Goal: Task Accomplishment & Management: Manage account settings

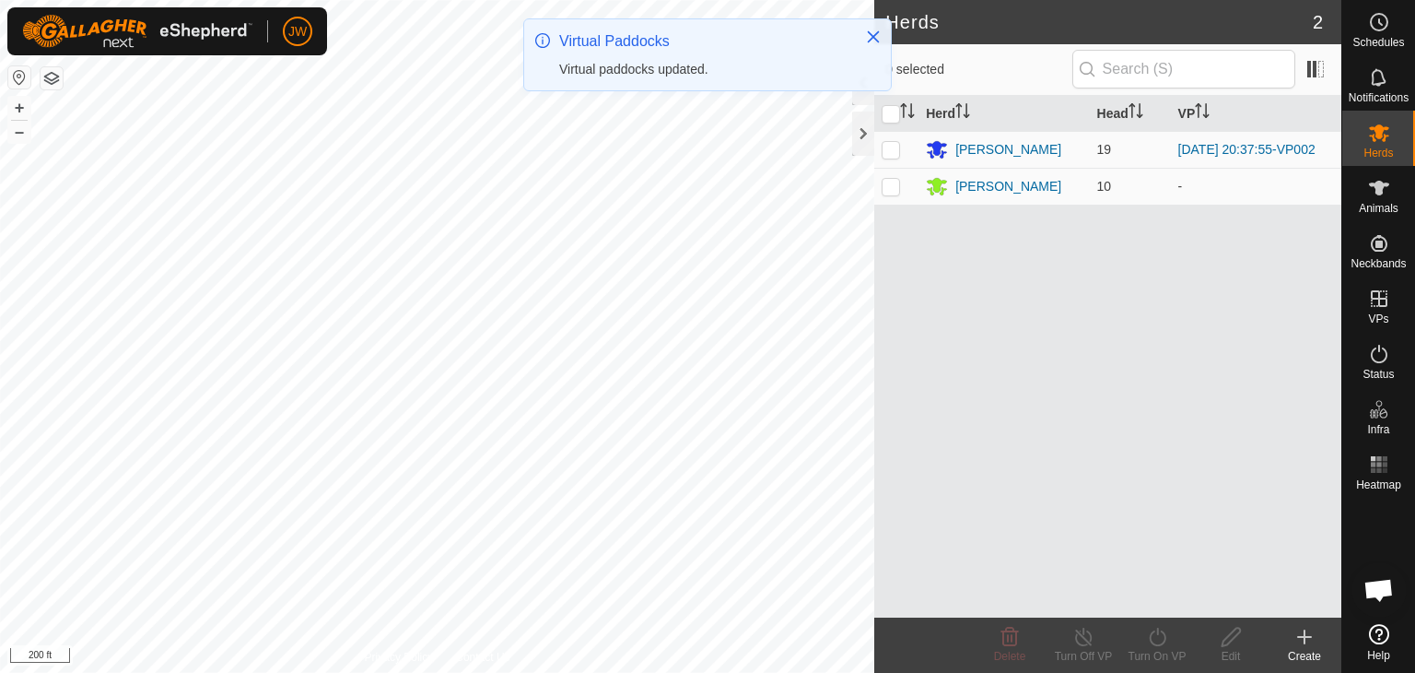
scroll to position [3026, 0]
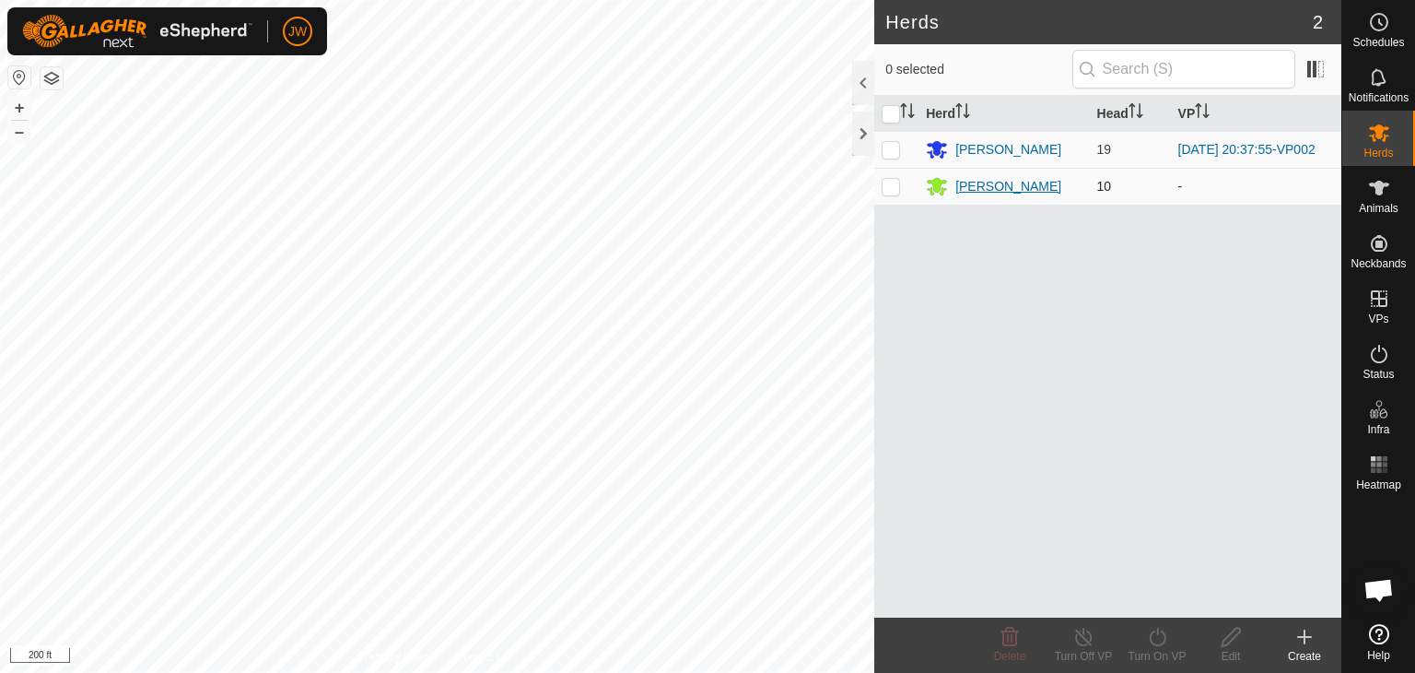
click at [991, 190] on div "[PERSON_NAME]" at bounding box center [1009, 186] width 106 height 19
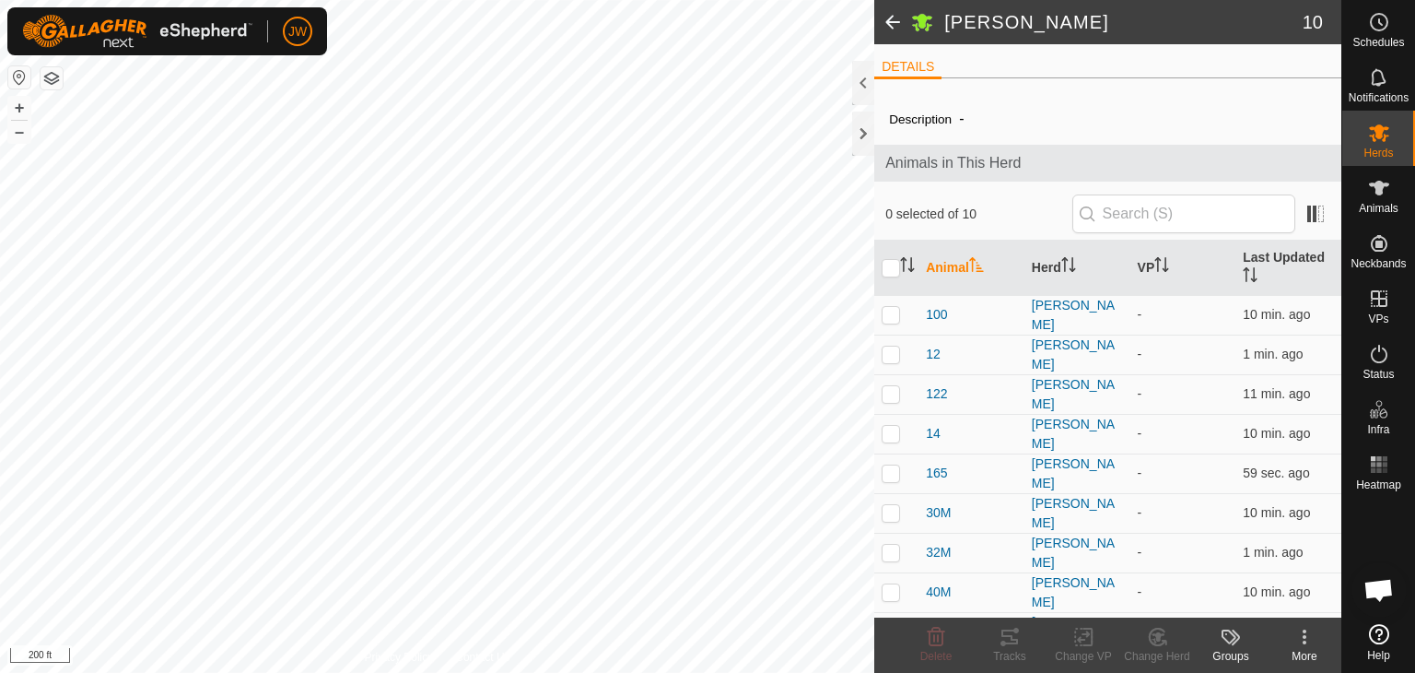
click at [888, 19] on span at bounding box center [893, 22] width 37 height 44
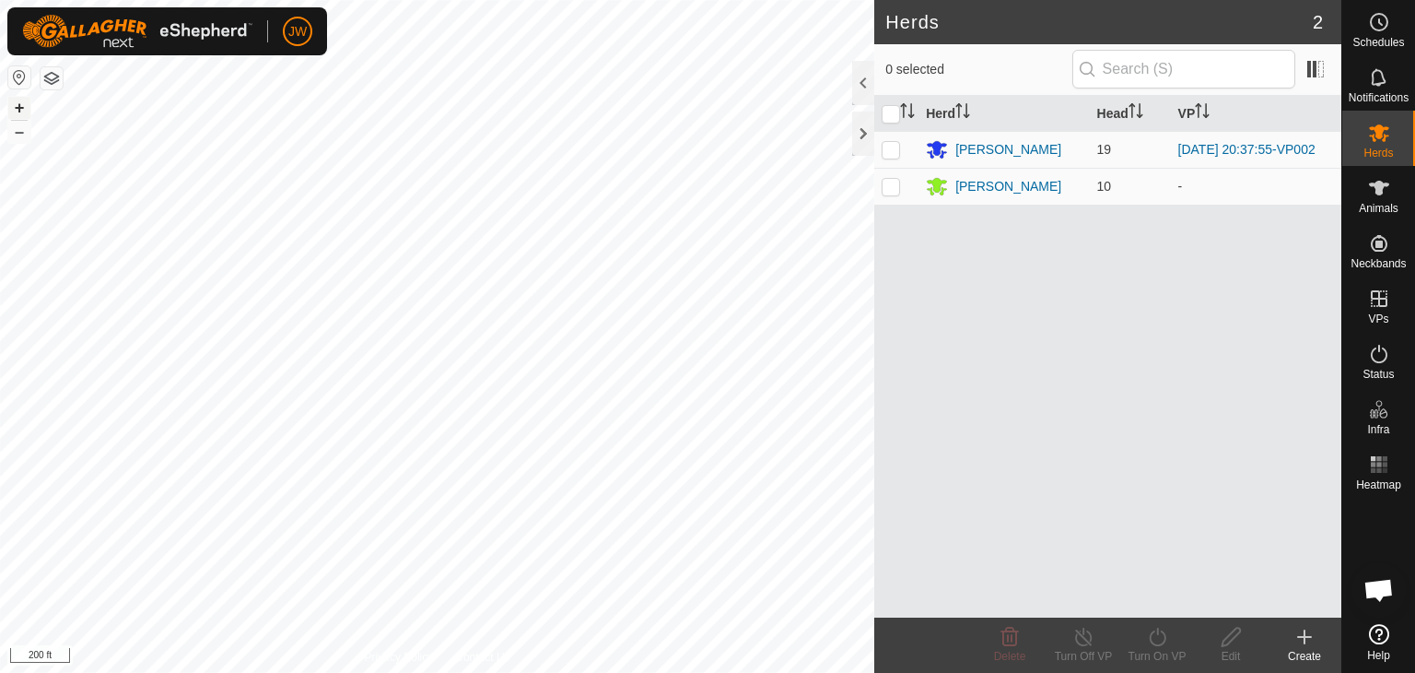
click at [20, 109] on button "+" at bounding box center [19, 108] width 22 height 22
click at [15, 136] on button "–" at bounding box center [19, 132] width 22 height 22
click at [18, 130] on button "–" at bounding box center [19, 132] width 22 height 22
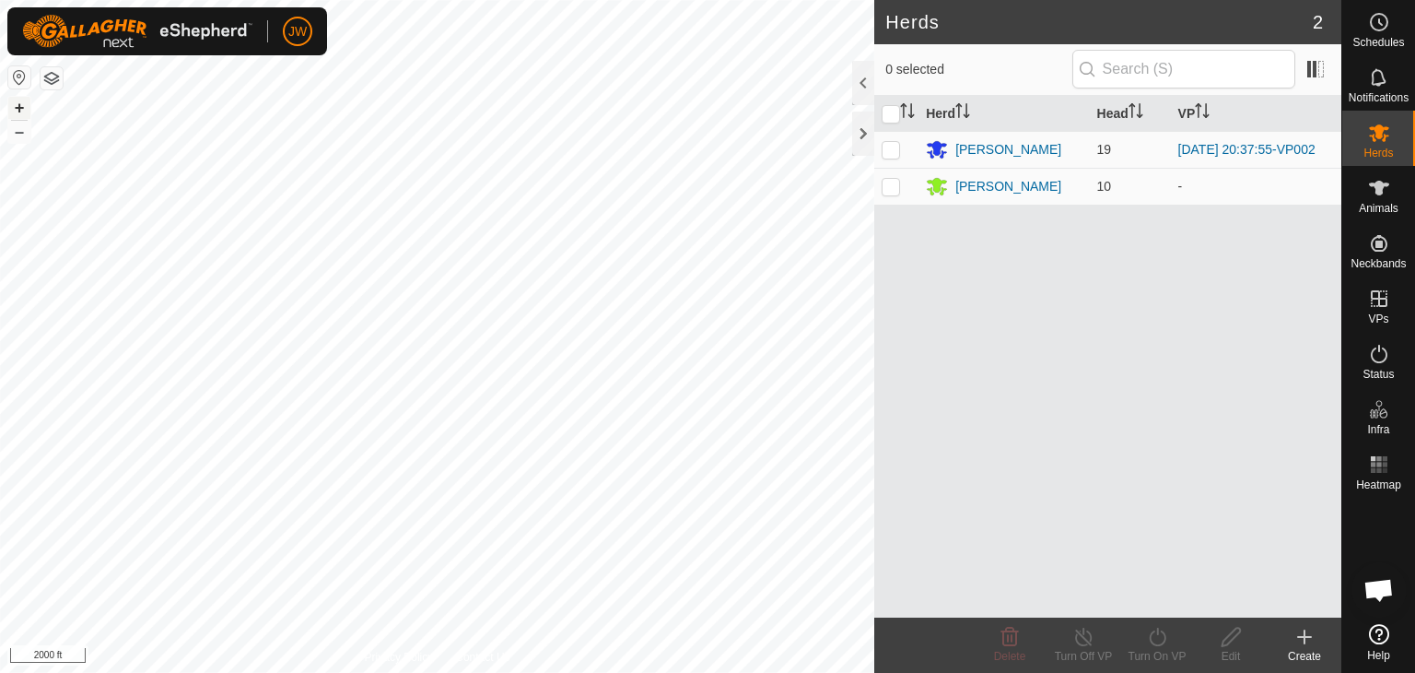
click at [22, 105] on button "+" at bounding box center [19, 108] width 22 height 22
click at [17, 104] on button "+" at bounding box center [19, 108] width 22 height 22
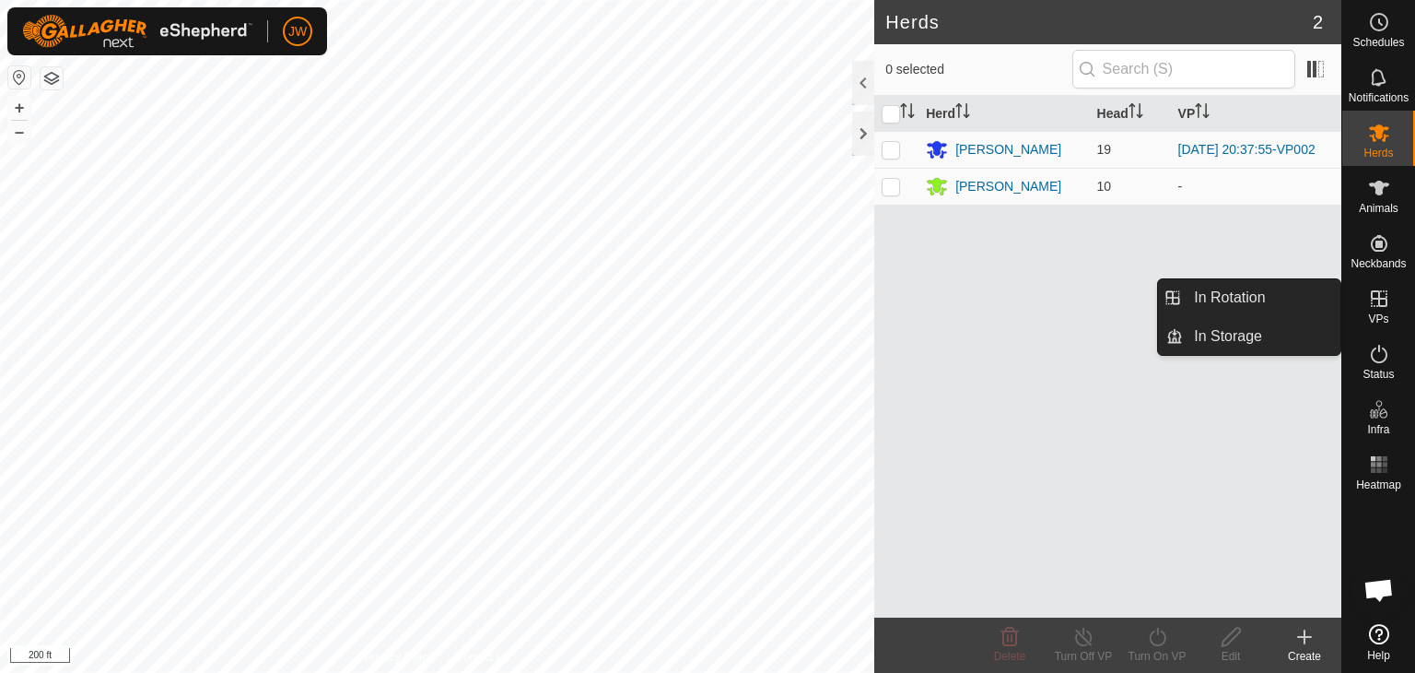
click at [1382, 300] on icon at bounding box center [1379, 299] width 22 height 22
click at [1233, 300] on link "In Rotation" at bounding box center [1262, 297] width 158 height 37
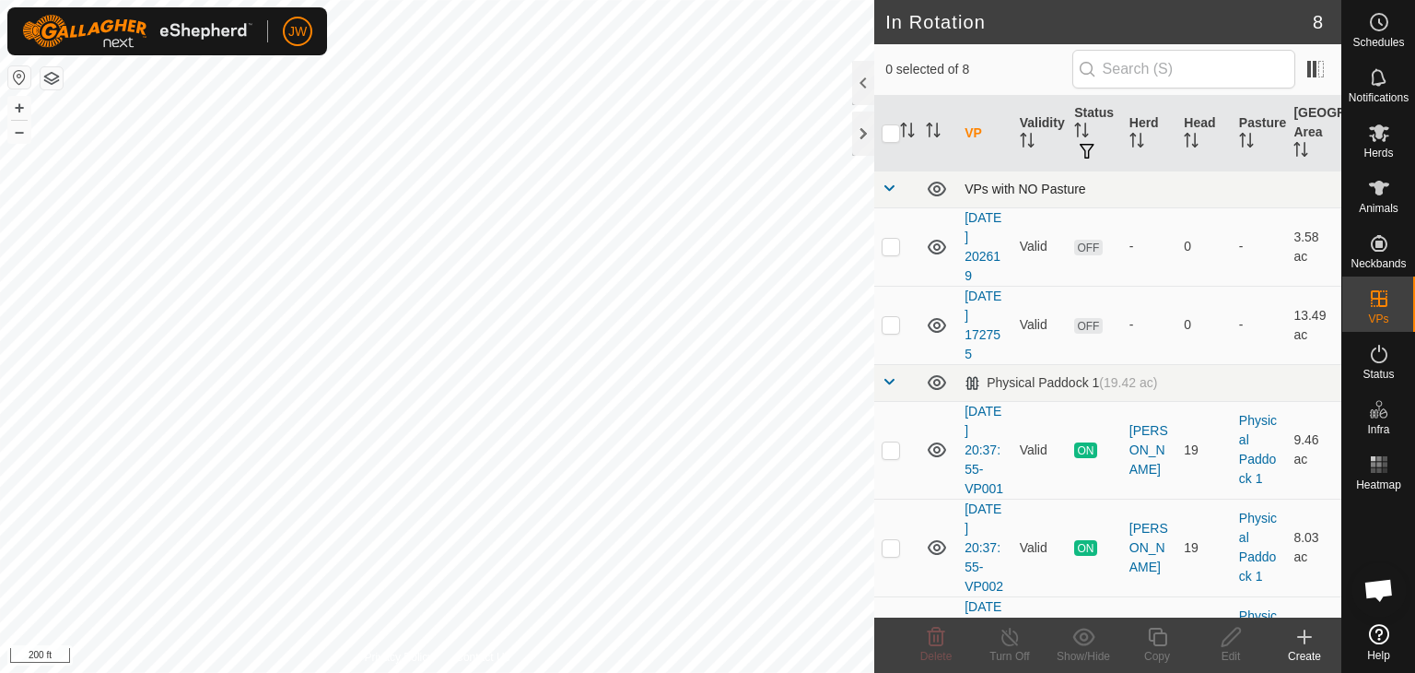
click at [887, 186] on span at bounding box center [889, 188] width 15 height 15
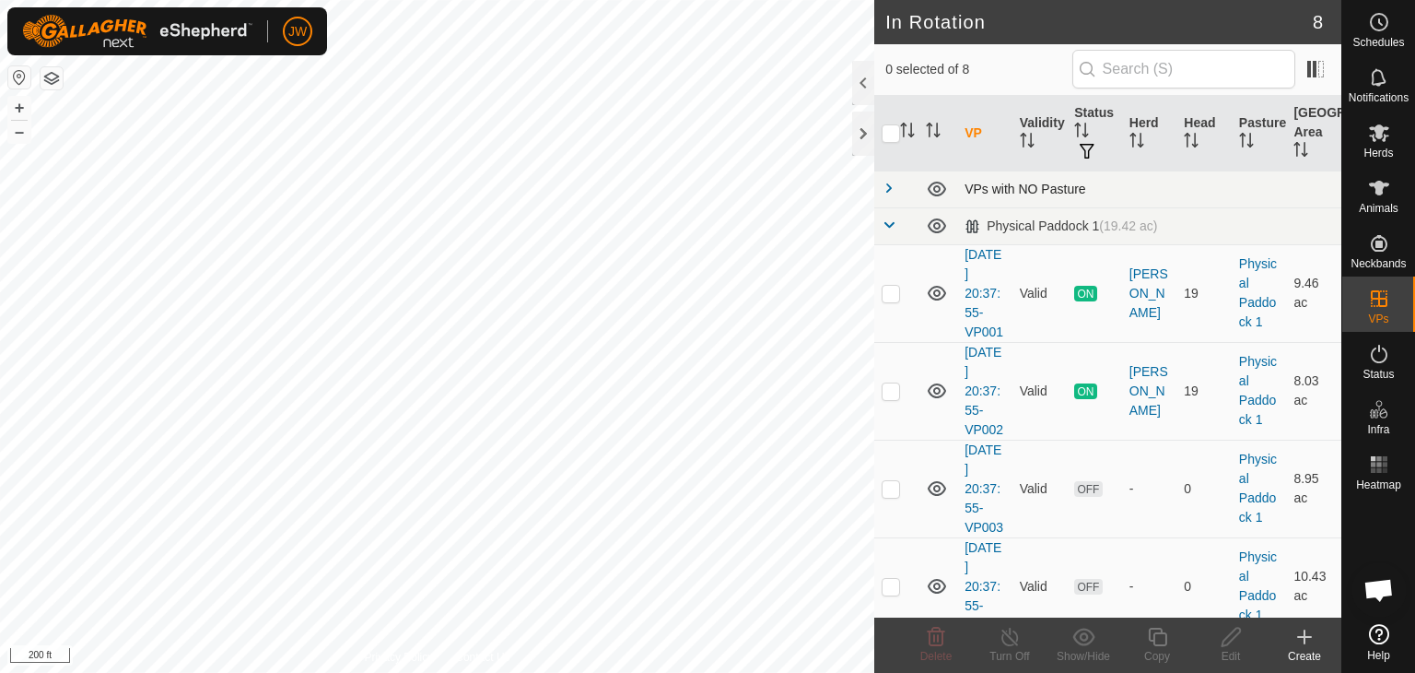
click at [887, 186] on span at bounding box center [889, 188] width 15 height 15
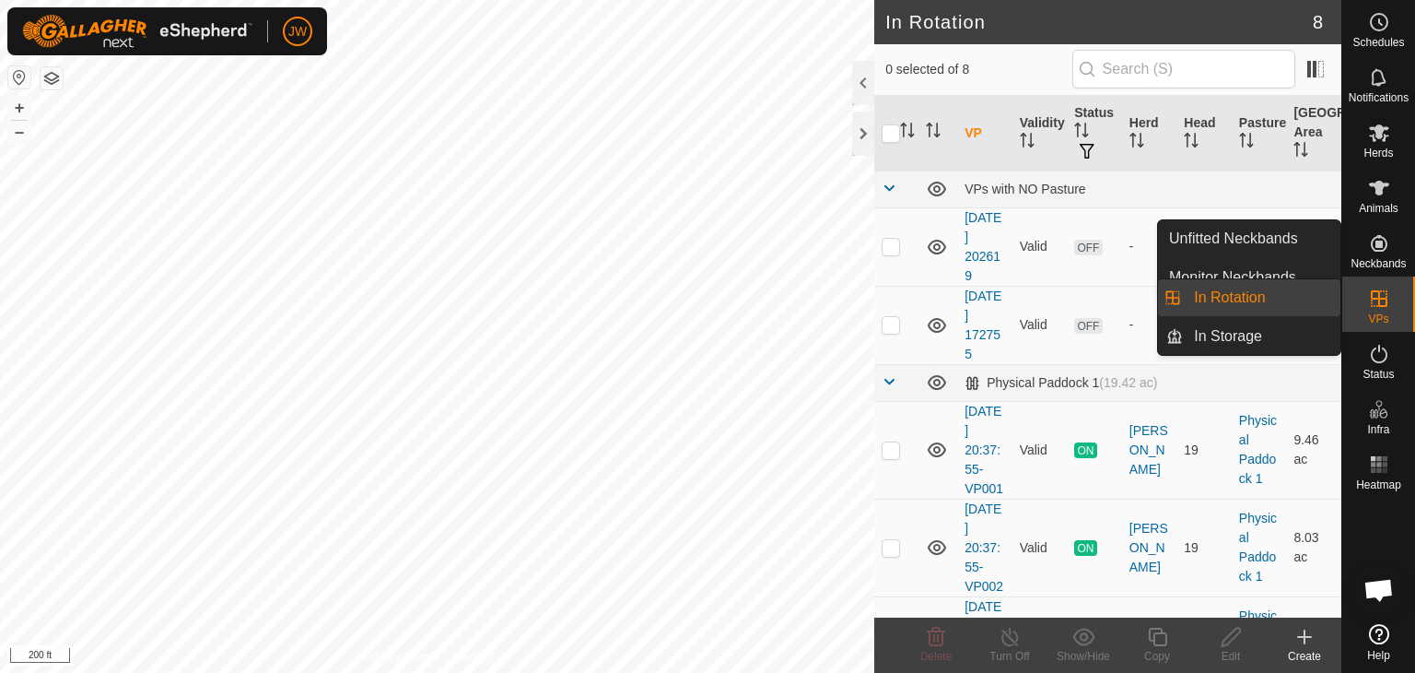
click at [1379, 301] on icon at bounding box center [1379, 298] width 17 height 17
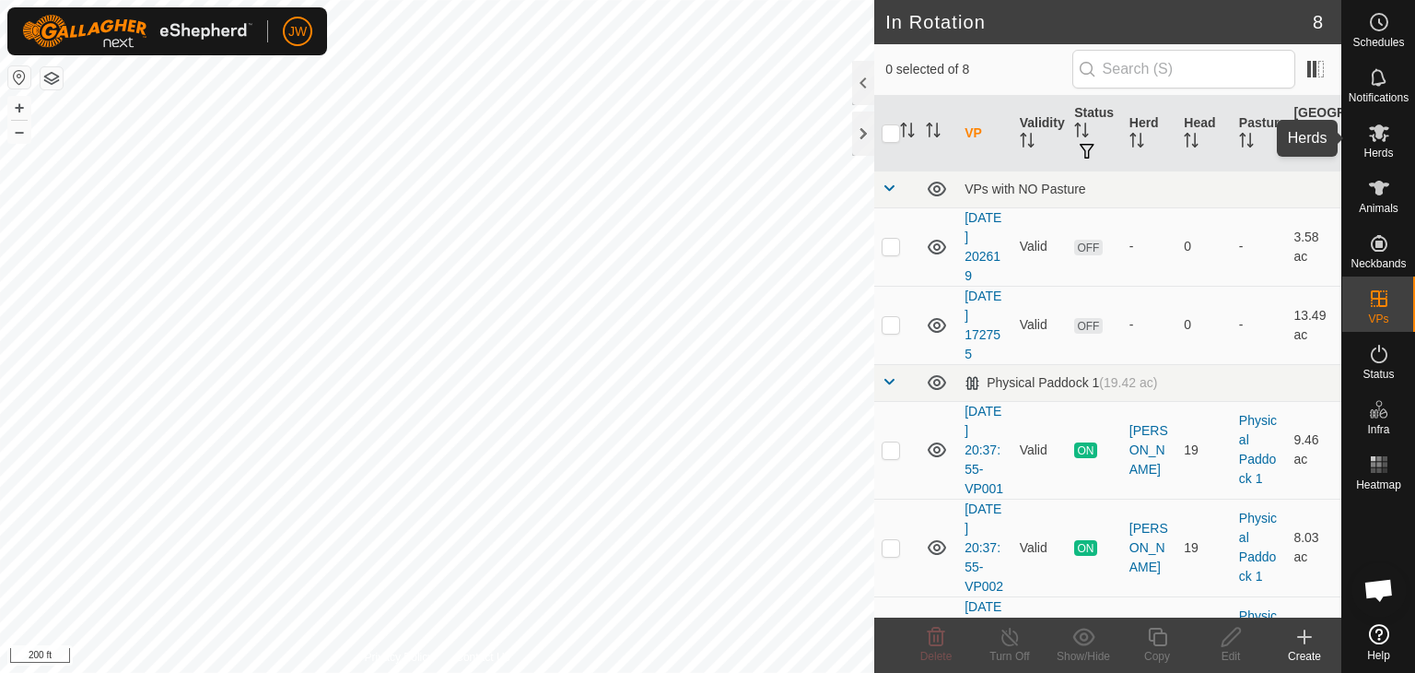
click at [1379, 132] on icon at bounding box center [1379, 133] width 20 height 18
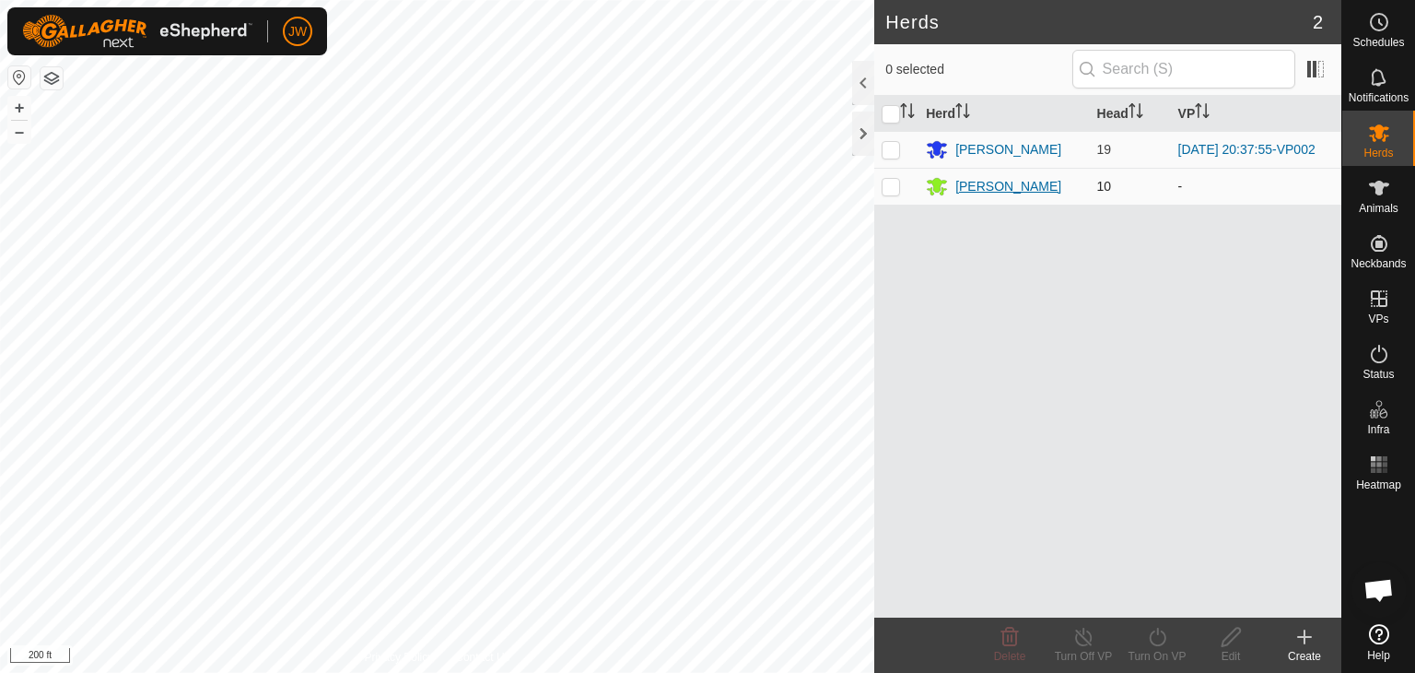
click at [996, 187] on div "[PERSON_NAME]" at bounding box center [1009, 186] width 106 height 19
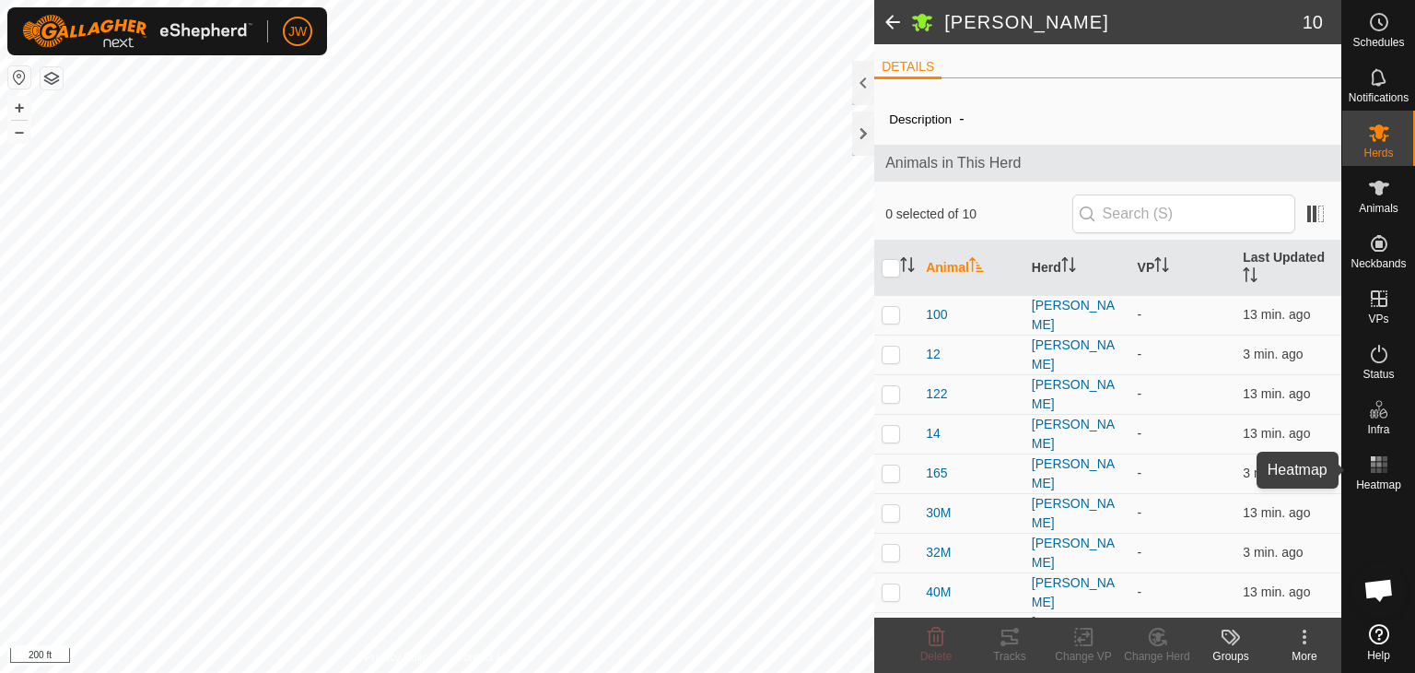
click at [1379, 463] on rect at bounding box center [1379, 464] width 5 height 5
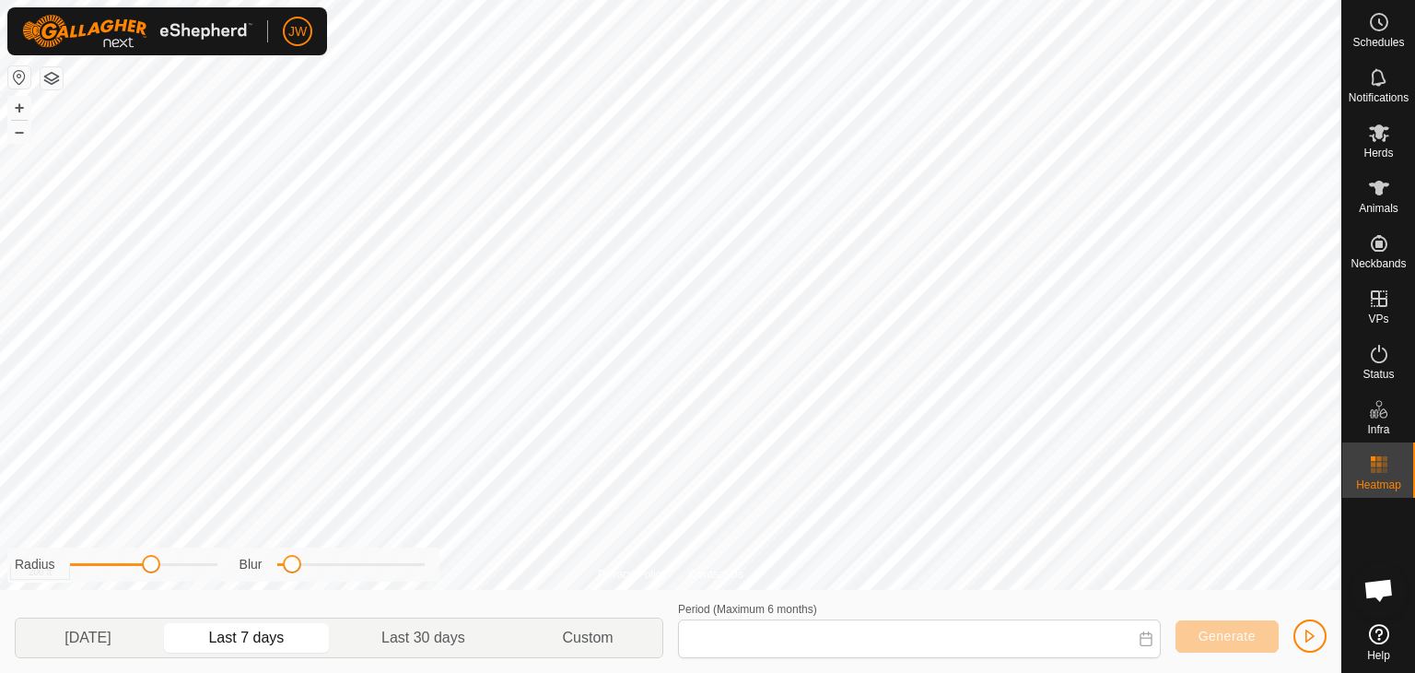
type input "[DATE] - [DATE]"
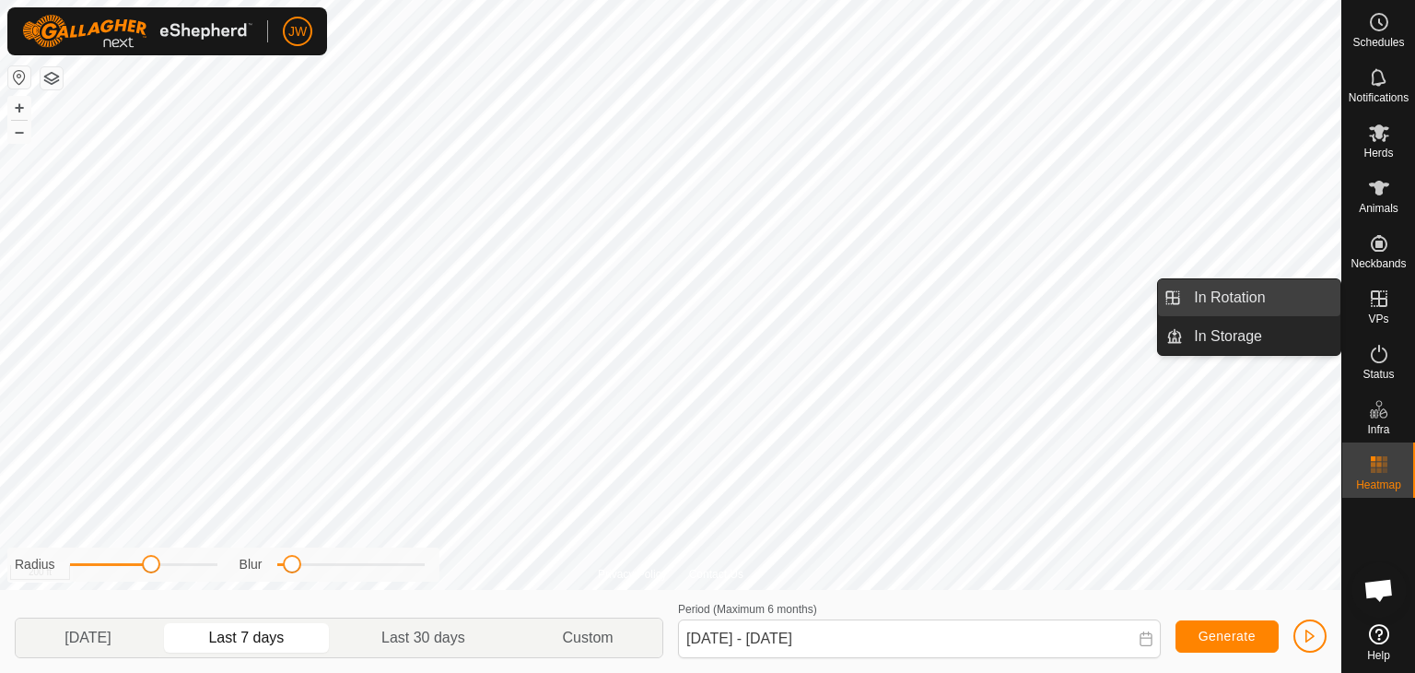
click at [1251, 295] on link "In Rotation" at bounding box center [1262, 297] width 158 height 37
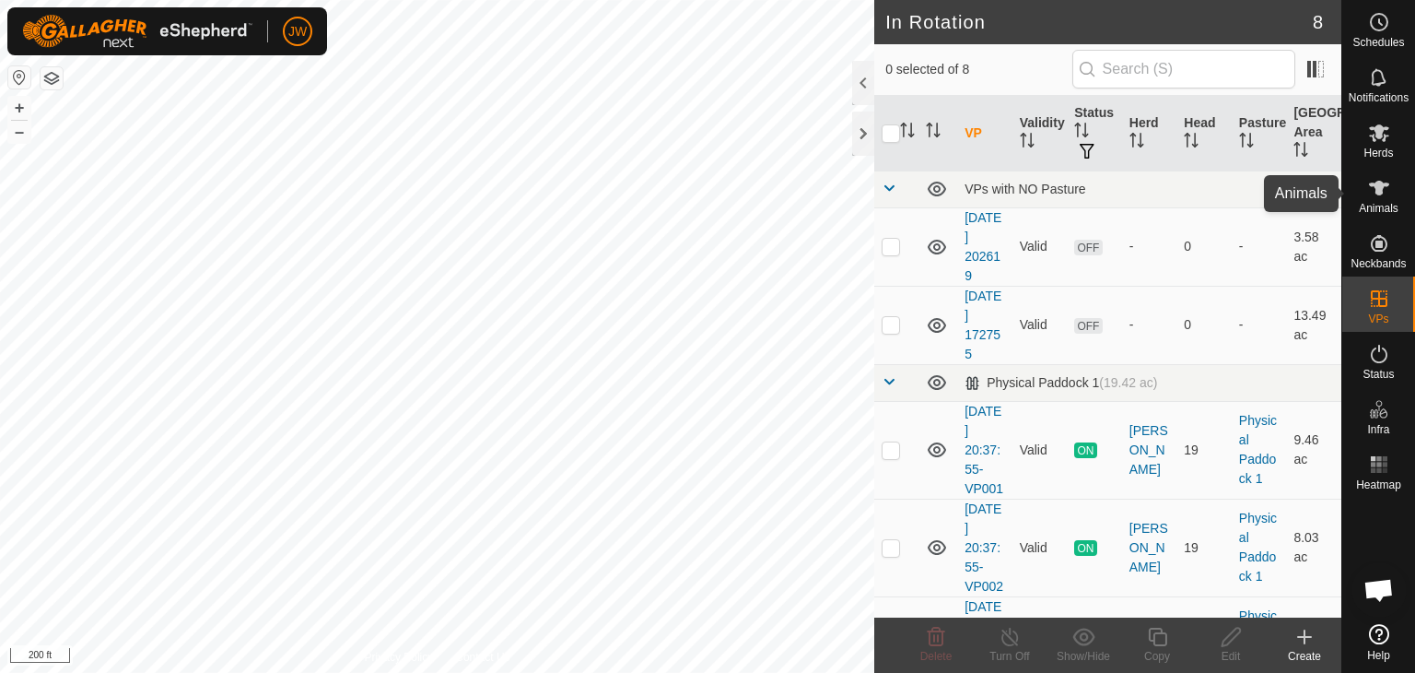
click at [1383, 182] on icon at bounding box center [1379, 188] width 22 height 22
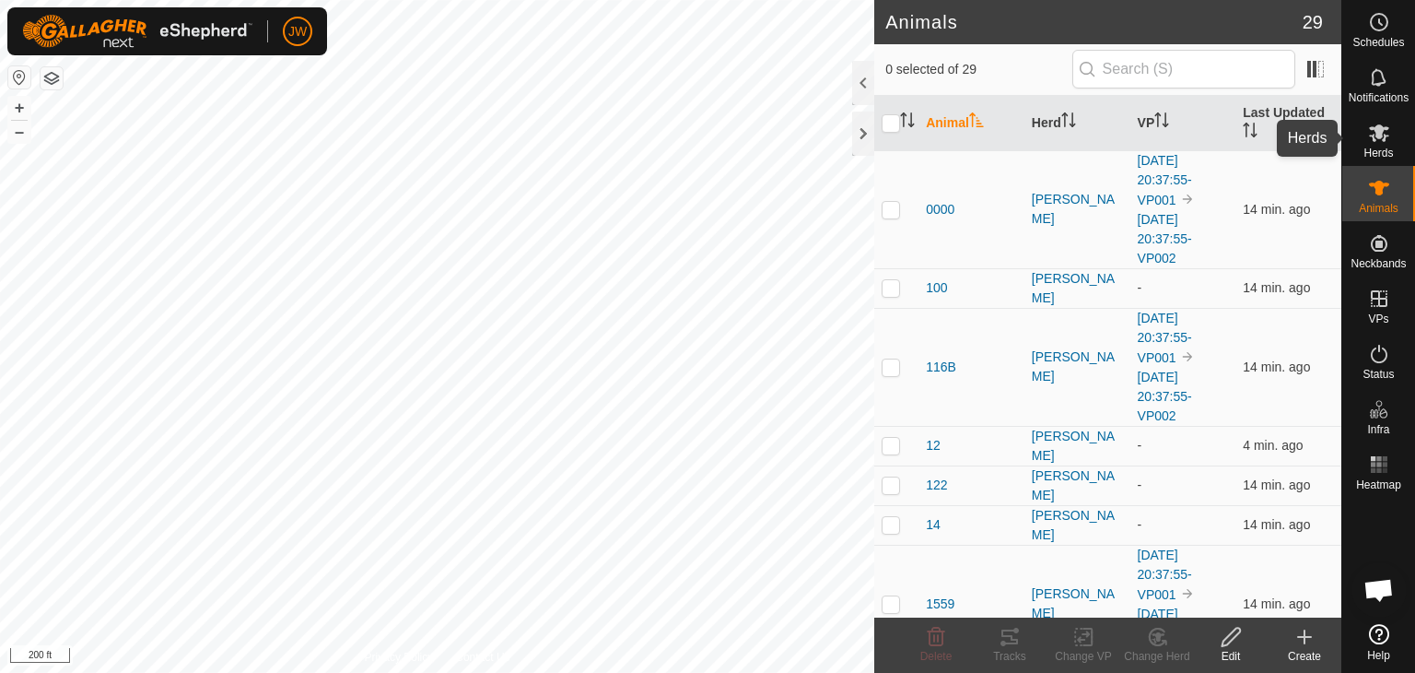
click at [1377, 137] on icon at bounding box center [1379, 133] width 20 height 18
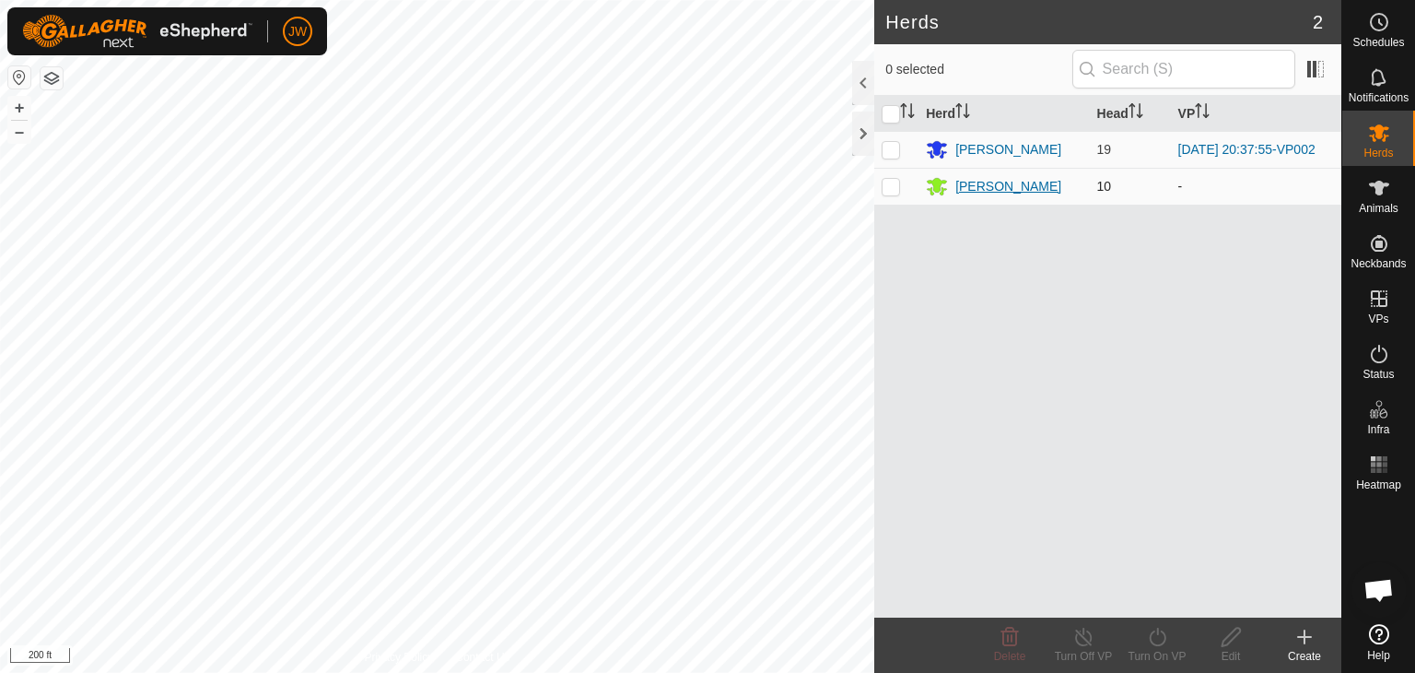
click at [969, 191] on div "[PERSON_NAME]" at bounding box center [1009, 186] width 106 height 19
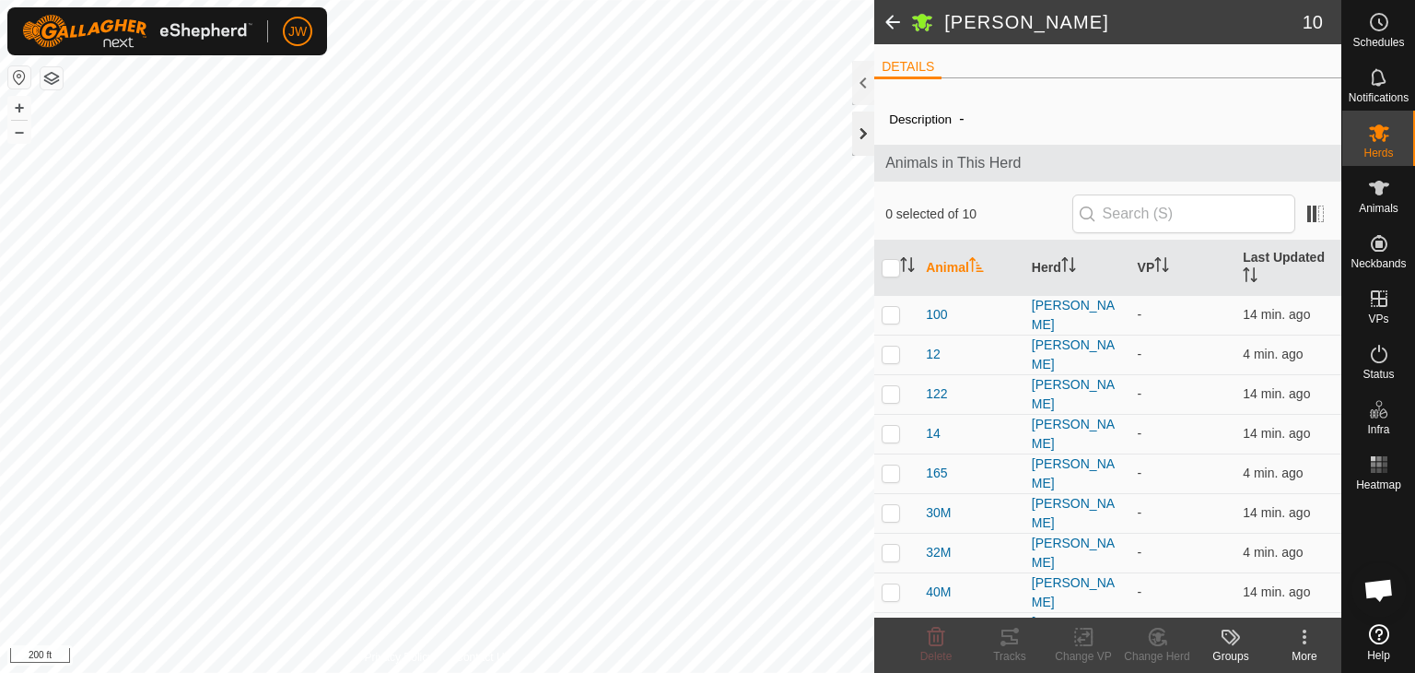
click at [863, 132] on div at bounding box center [863, 134] width 22 height 44
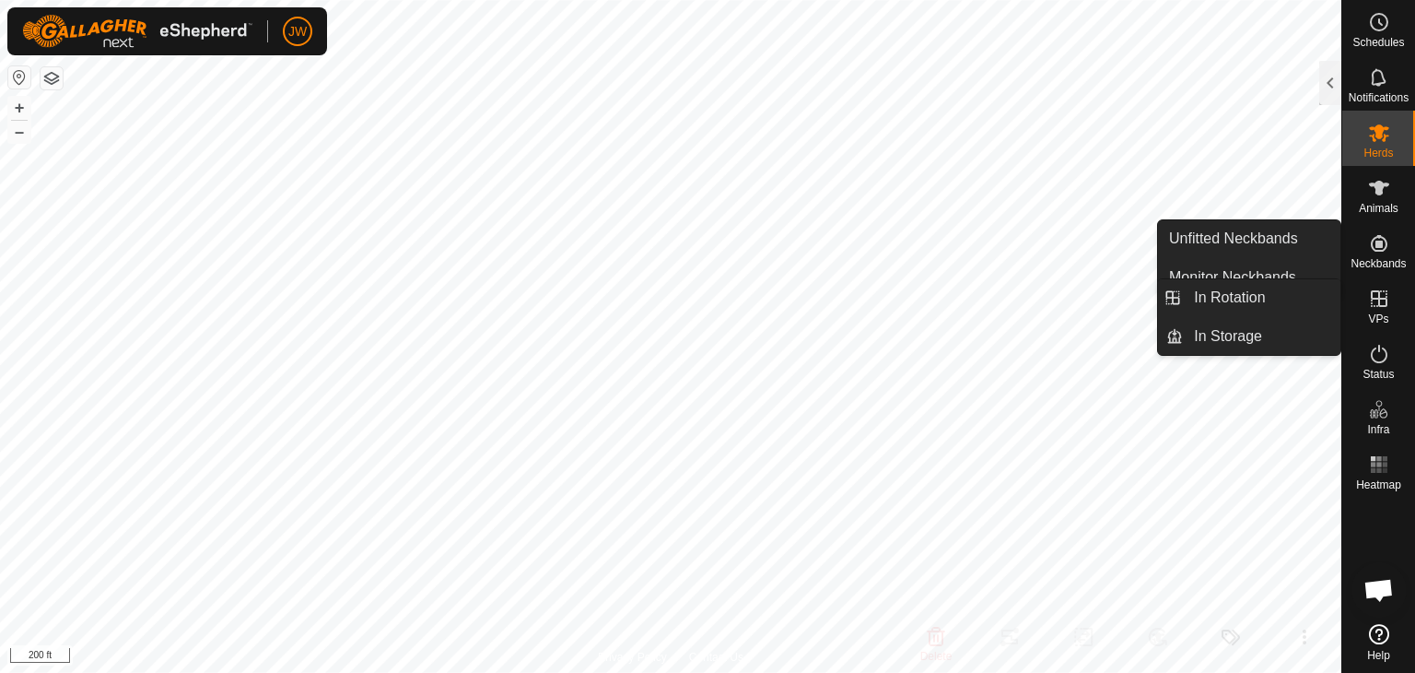
click at [1375, 296] on icon at bounding box center [1379, 299] width 22 height 22
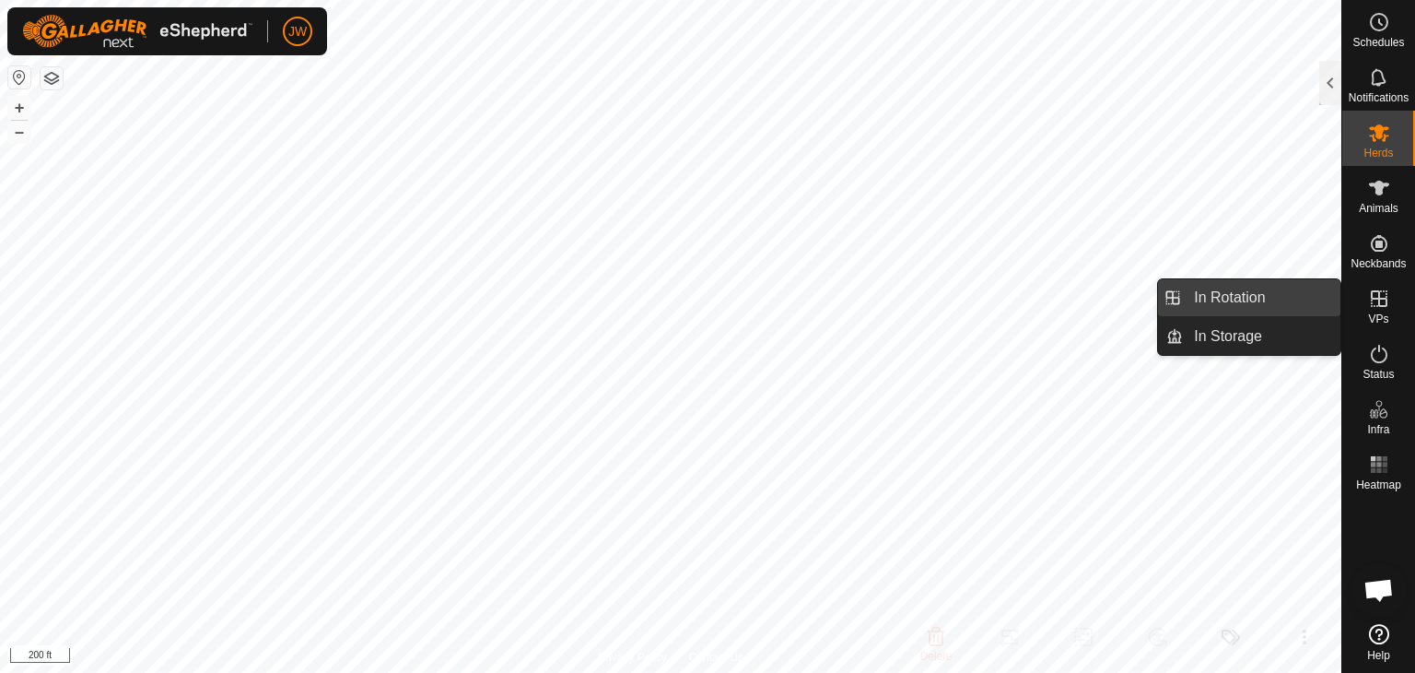
click at [1250, 295] on link "In Rotation" at bounding box center [1262, 297] width 158 height 37
click at [1379, 295] on icon at bounding box center [1379, 298] width 17 height 17
click at [1274, 292] on link "In Rotation" at bounding box center [1262, 297] width 158 height 37
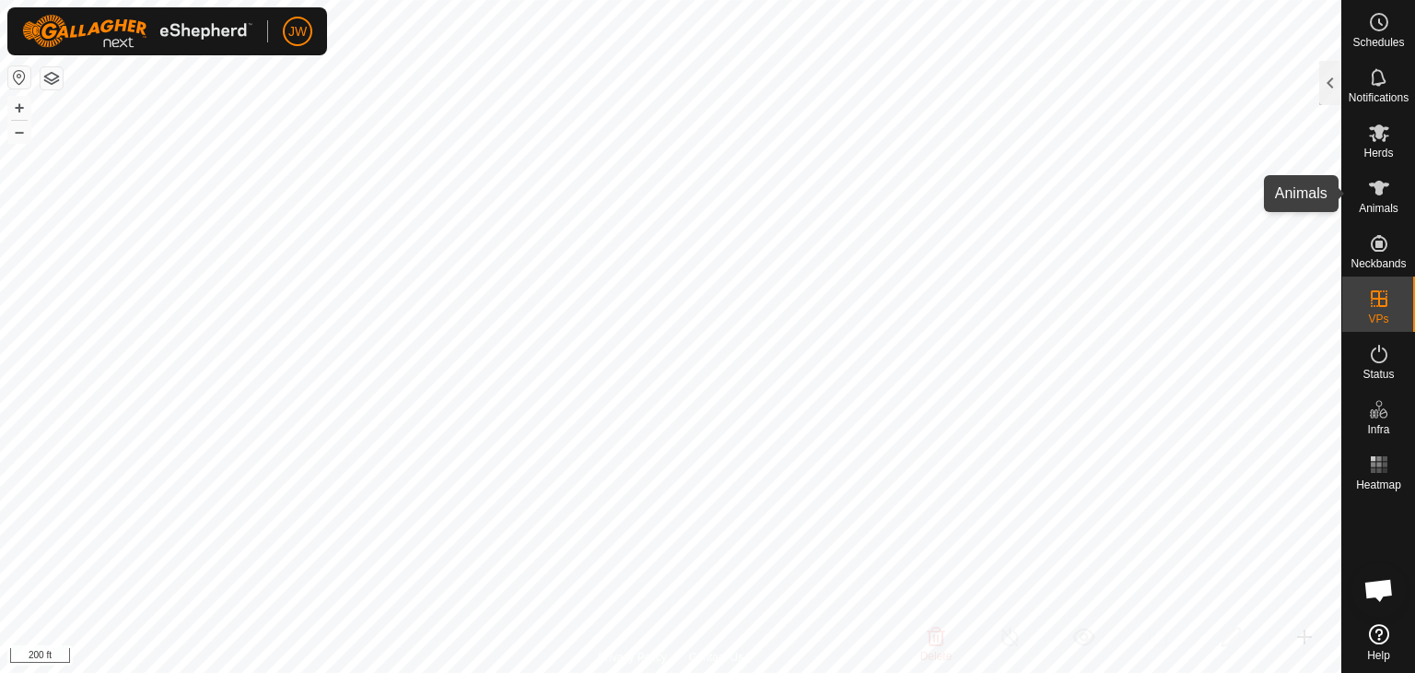
click at [1386, 184] on icon at bounding box center [1379, 188] width 20 height 15
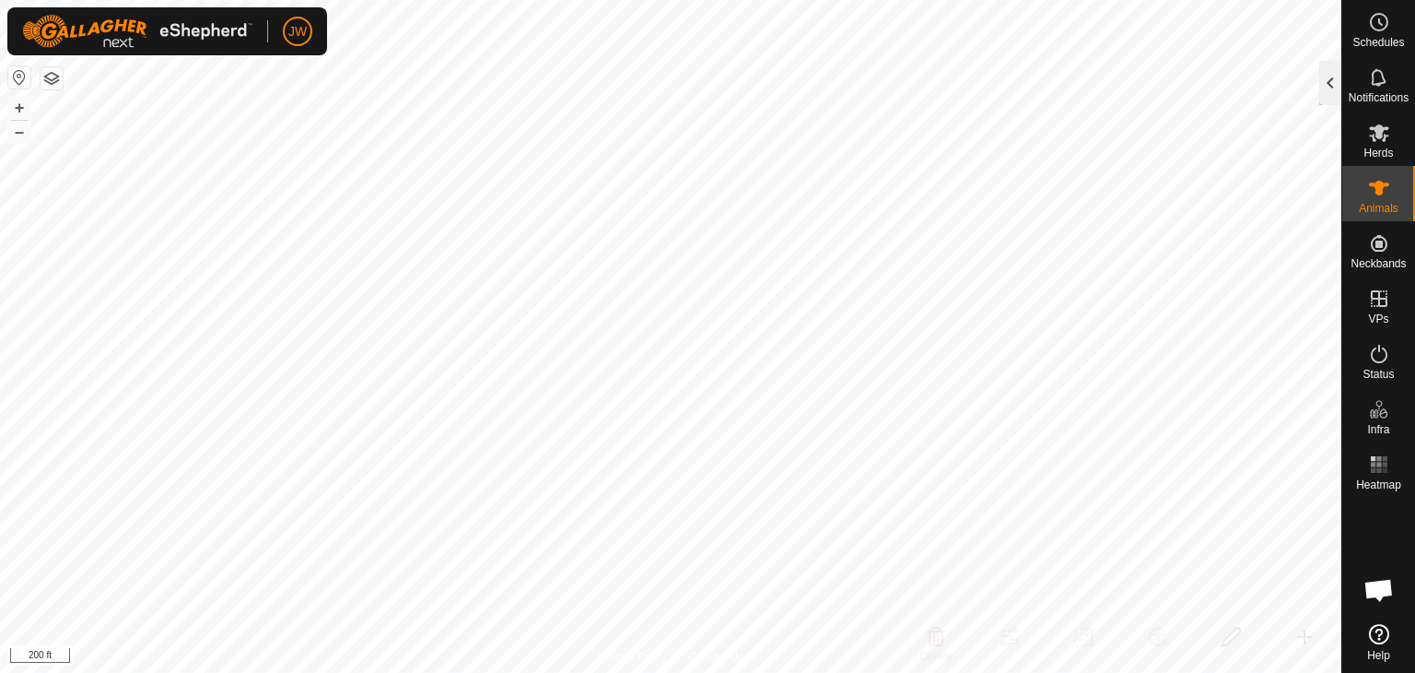
click at [1333, 78] on div at bounding box center [1331, 83] width 22 height 44
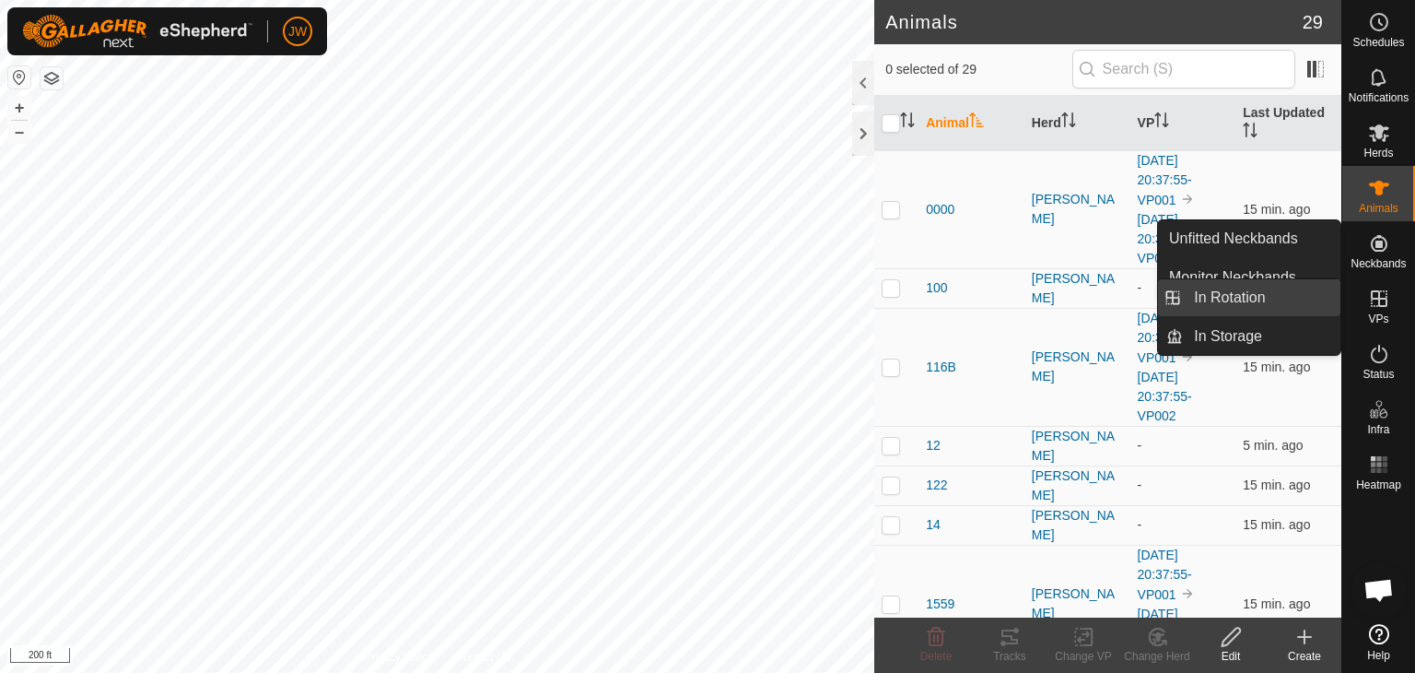
click at [1255, 296] on link "In Rotation" at bounding box center [1262, 297] width 158 height 37
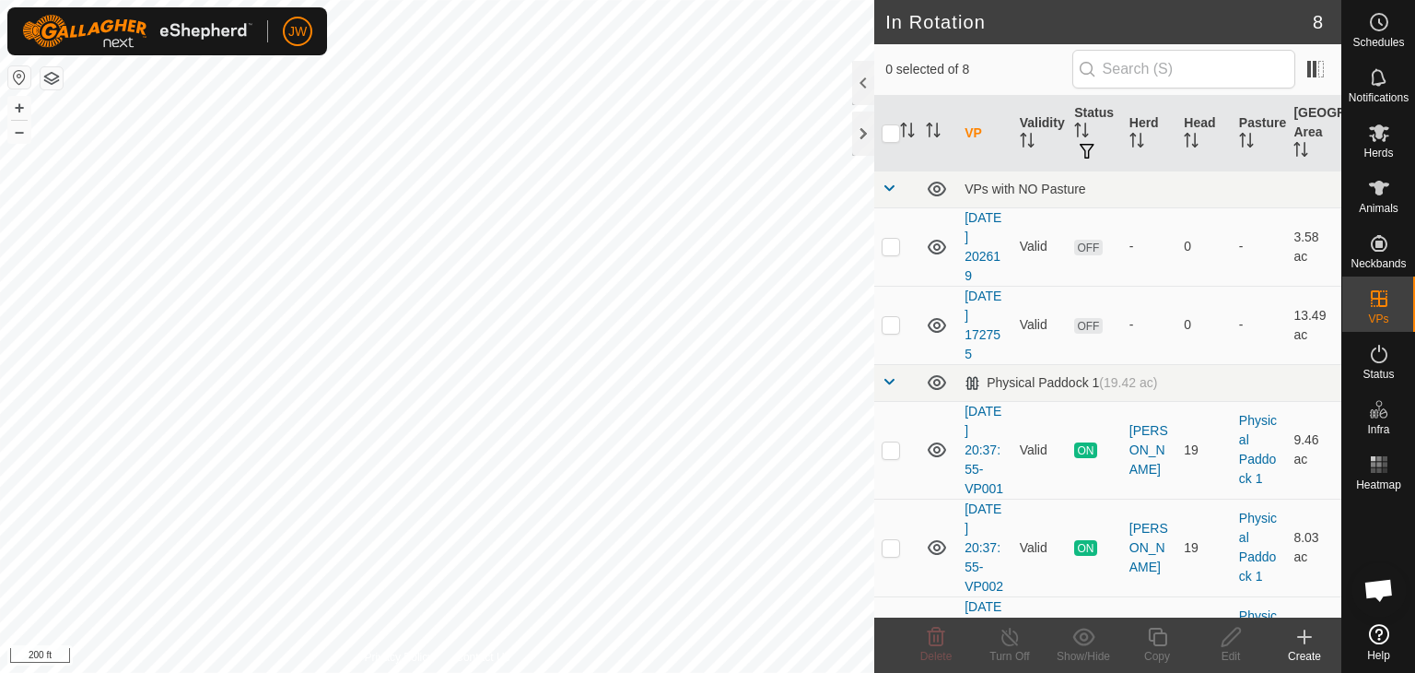
click at [1308, 637] on icon at bounding box center [1304, 637] width 13 height 0
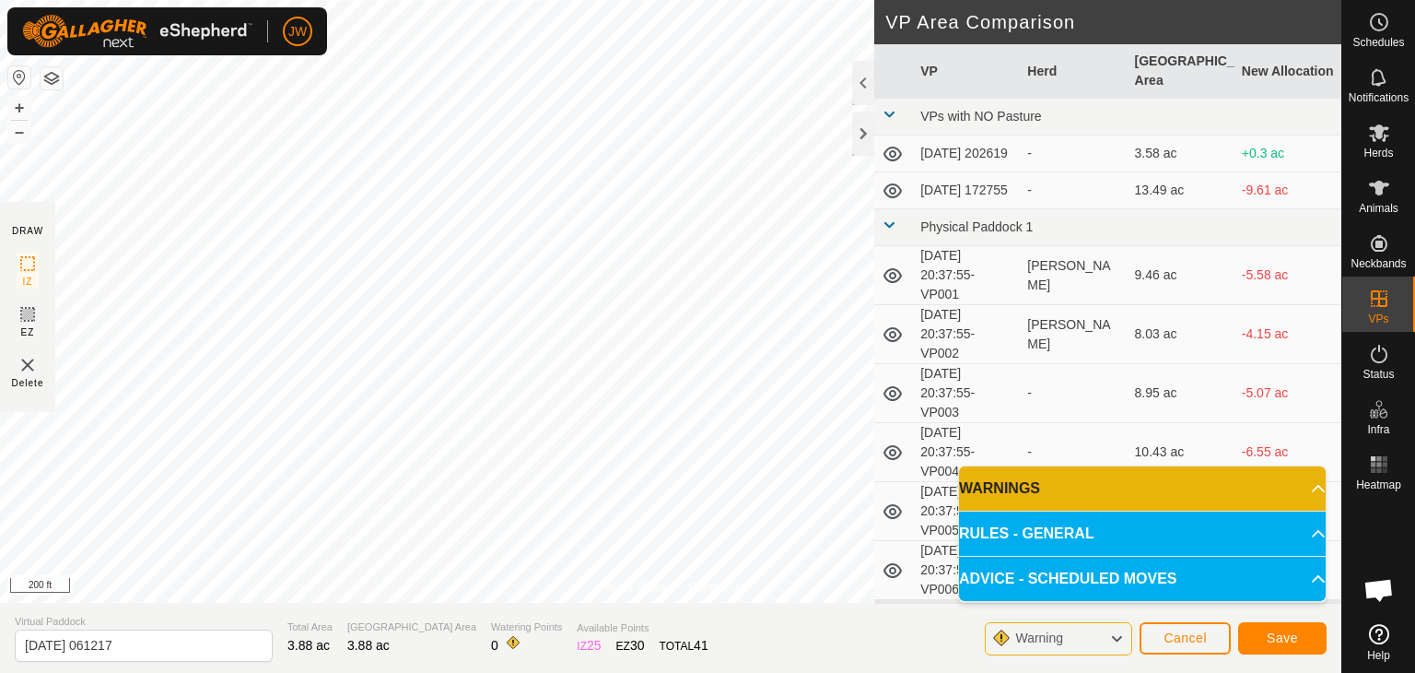
drag, startPoint x: 1003, startPoint y: 593, endPoint x: 1305, endPoint y: 484, distance: 321.5
click at [1305, 484] on p-accordion-header "WARNINGS" at bounding box center [1142, 488] width 367 height 44
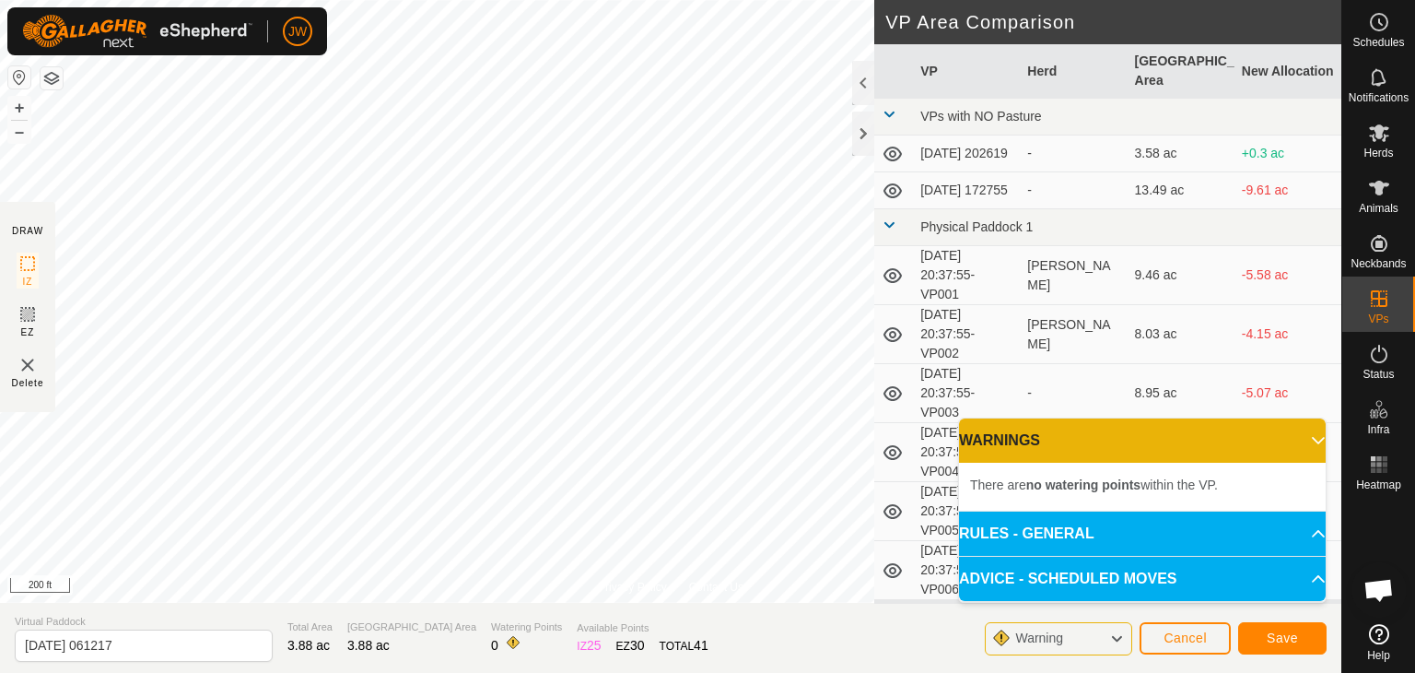
click at [1309, 534] on p-accordion-header "RULES - GENERAL" at bounding box center [1142, 533] width 367 height 44
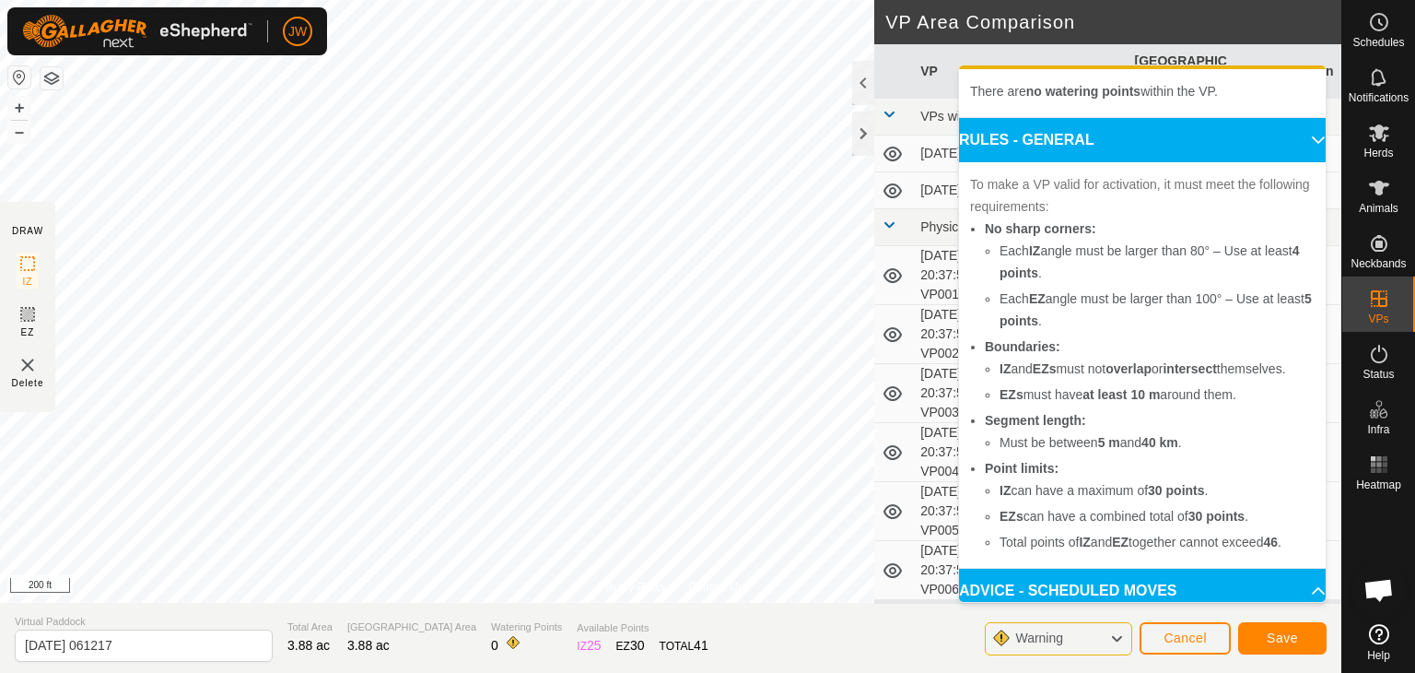
scroll to position [74, 0]
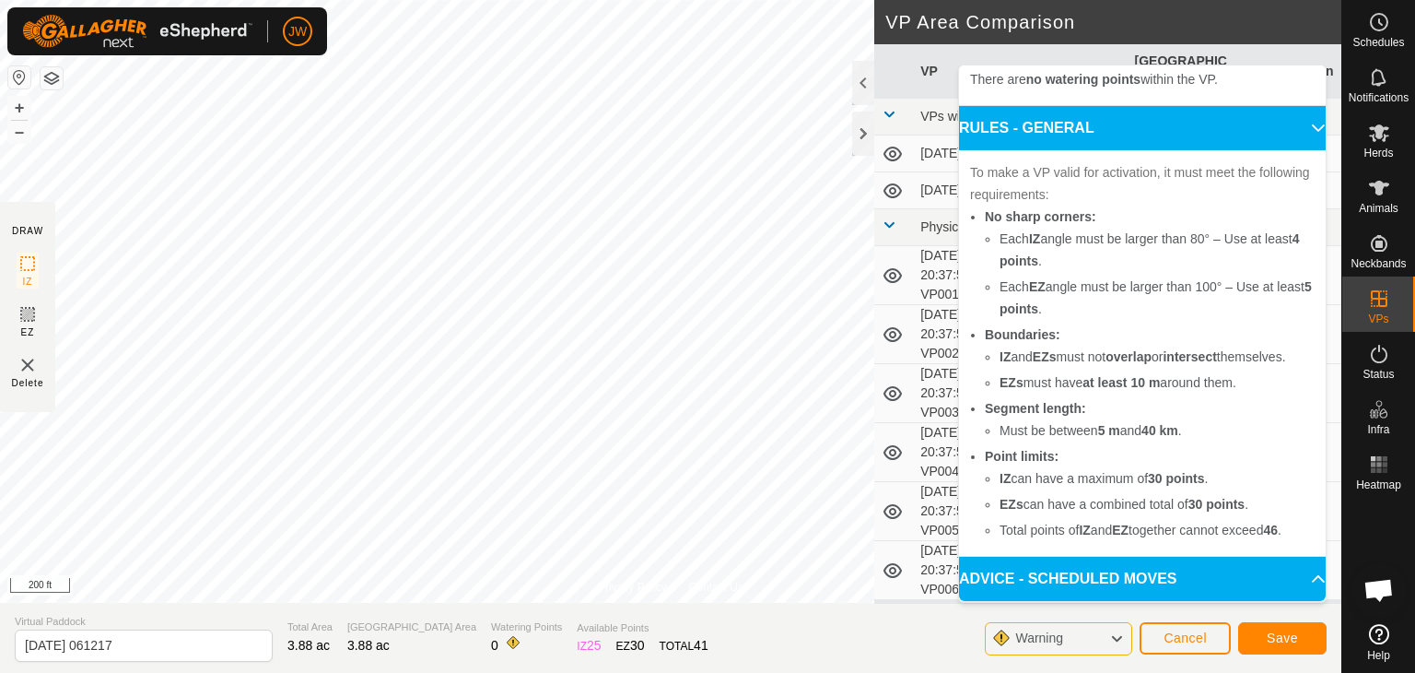
click at [1289, 574] on p-accordion-header "ADVICE - SCHEDULED MOVES" at bounding box center [1142, 579] width 367 height 44
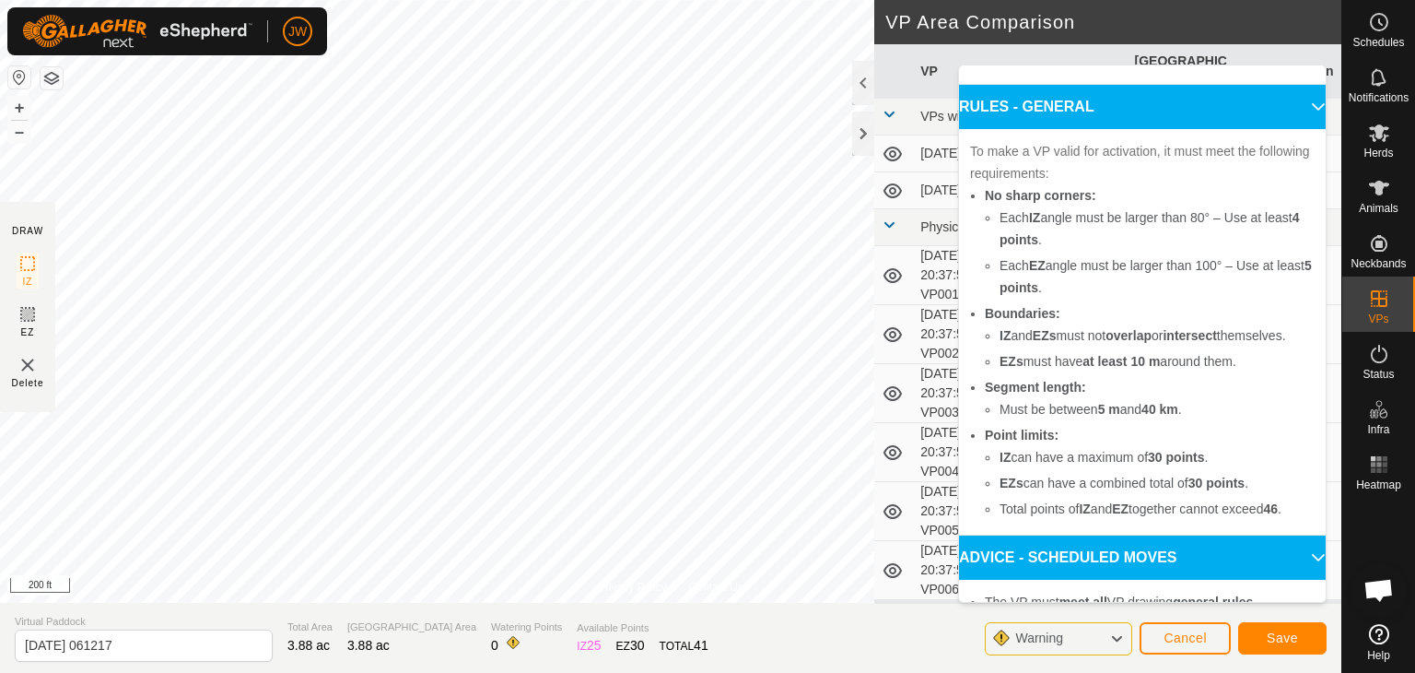
click at [1295, 580] on p-accordion-header "ADVICE - SCHEDULED MOVES" at bounding box center [1142, 557] width 367 height 44
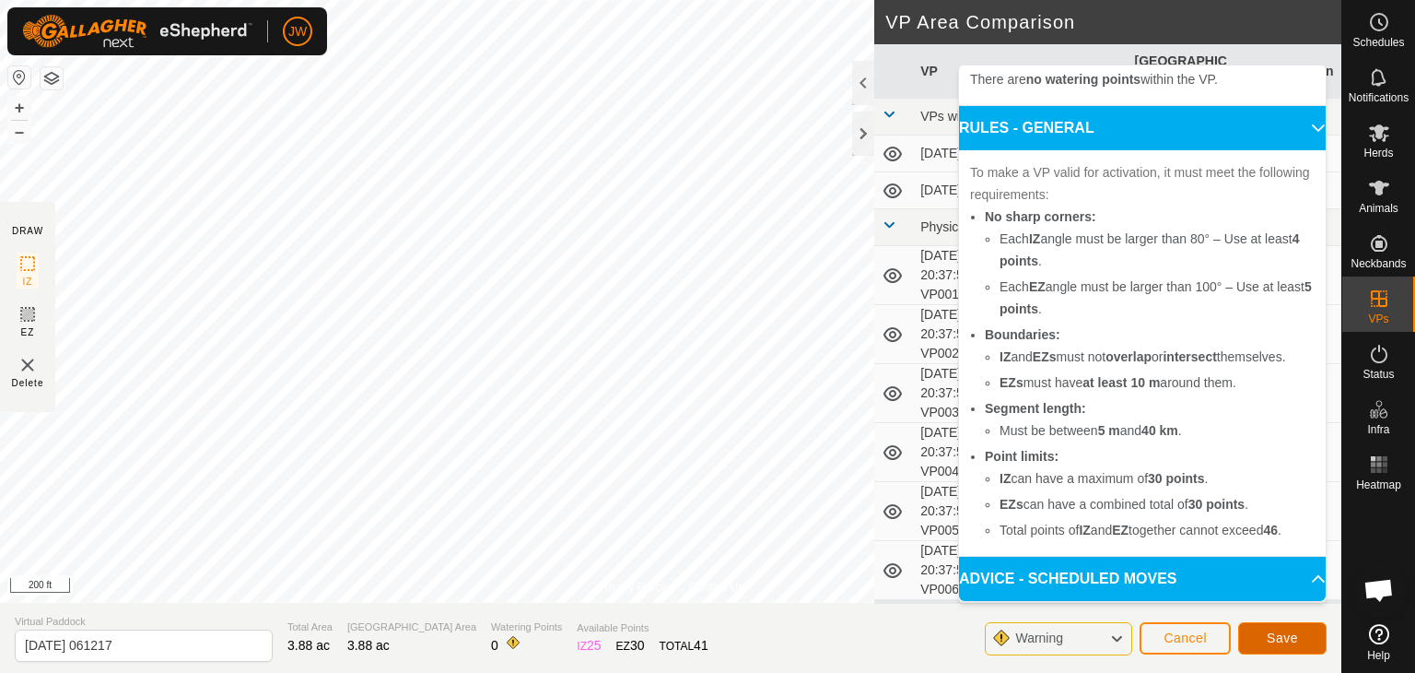
click at [1288, 635] on span "Save" at bounding box center [1282, 637] width 31 height 15
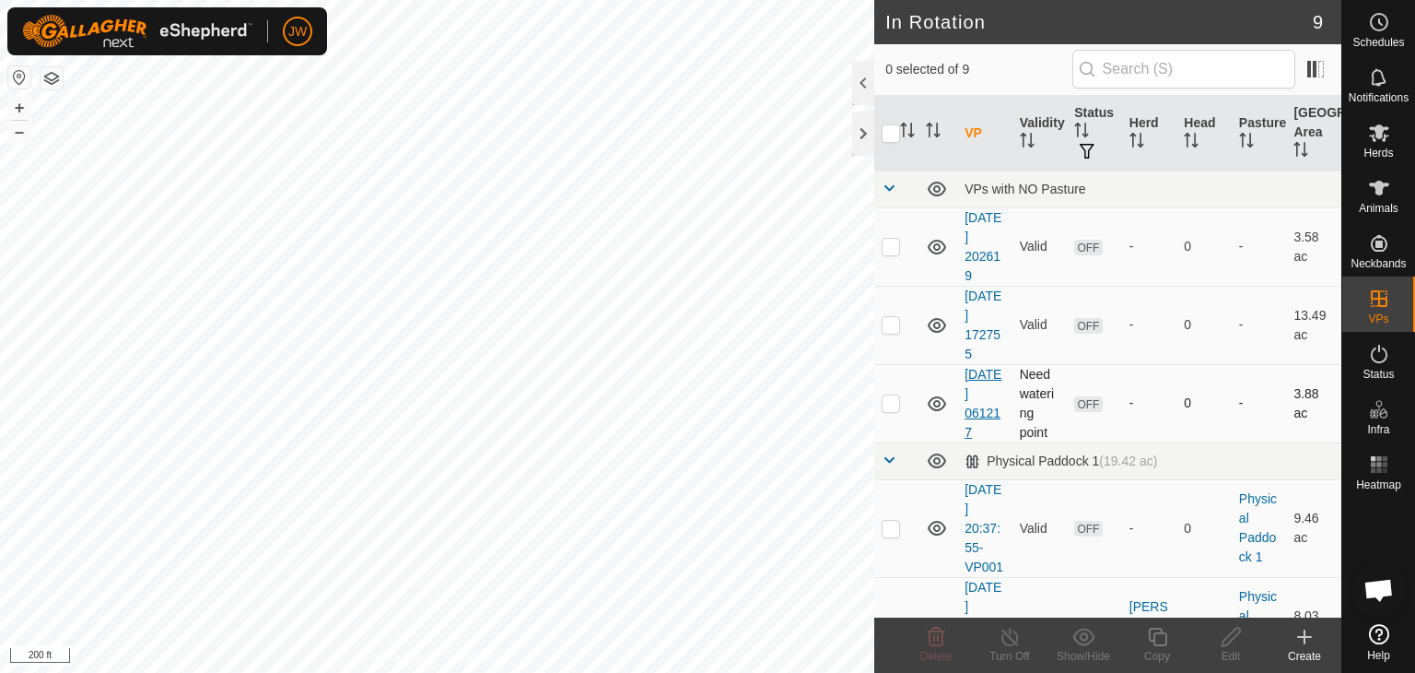
click at [995, 389] on link "[DATE] 061217" at bounding box center [983, 403] width 37 height 73
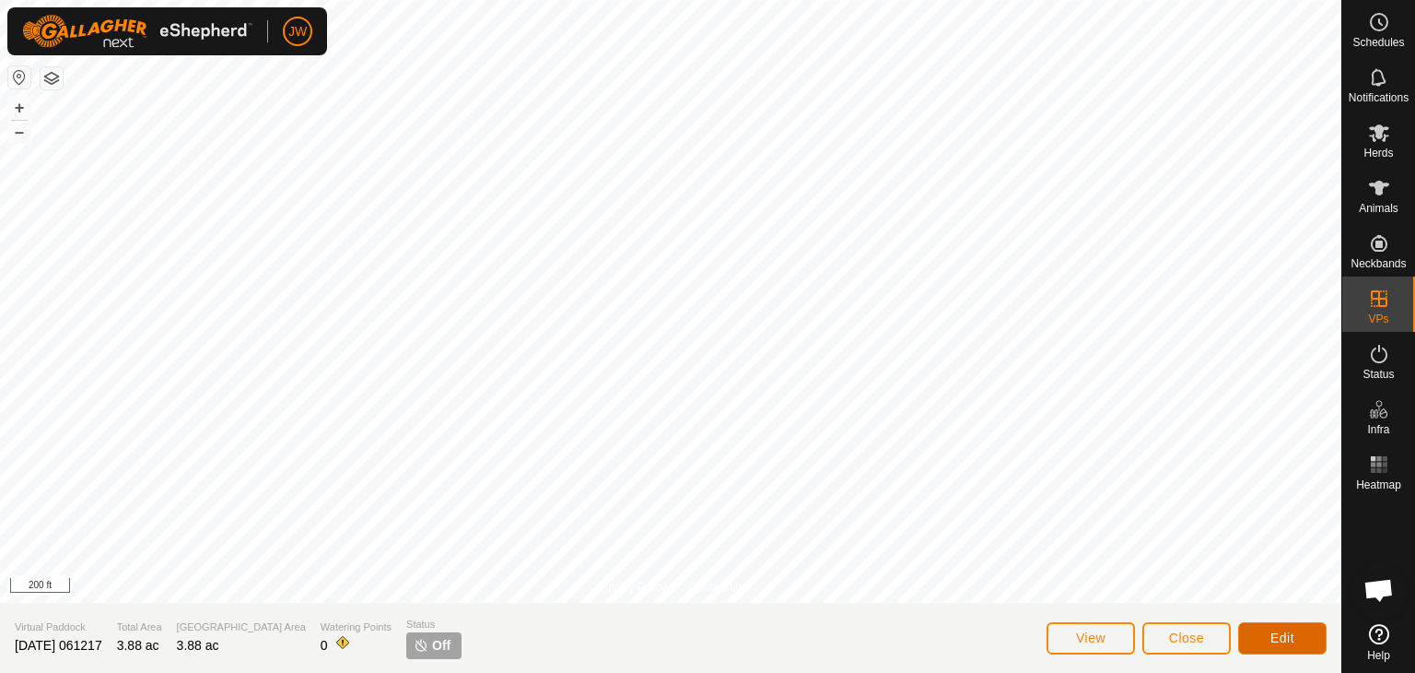
click at [1287, 637] on span "Edit" at bounding box center [1283, 637] width 24 height 15
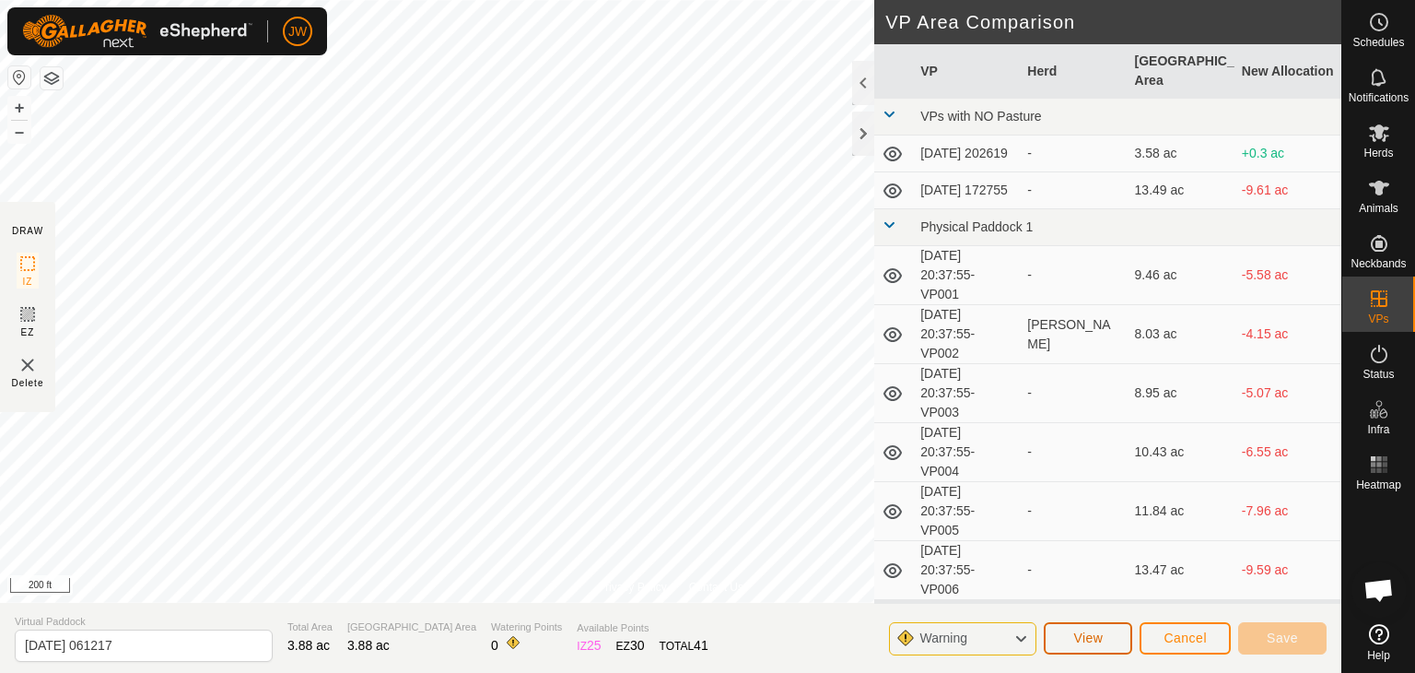
click at [1094, 643] on span "View" at bounding box center [1088, 637] width 29 height 15
click at [866, 131] on div at bounding box center [863, 134] width 22 height 44
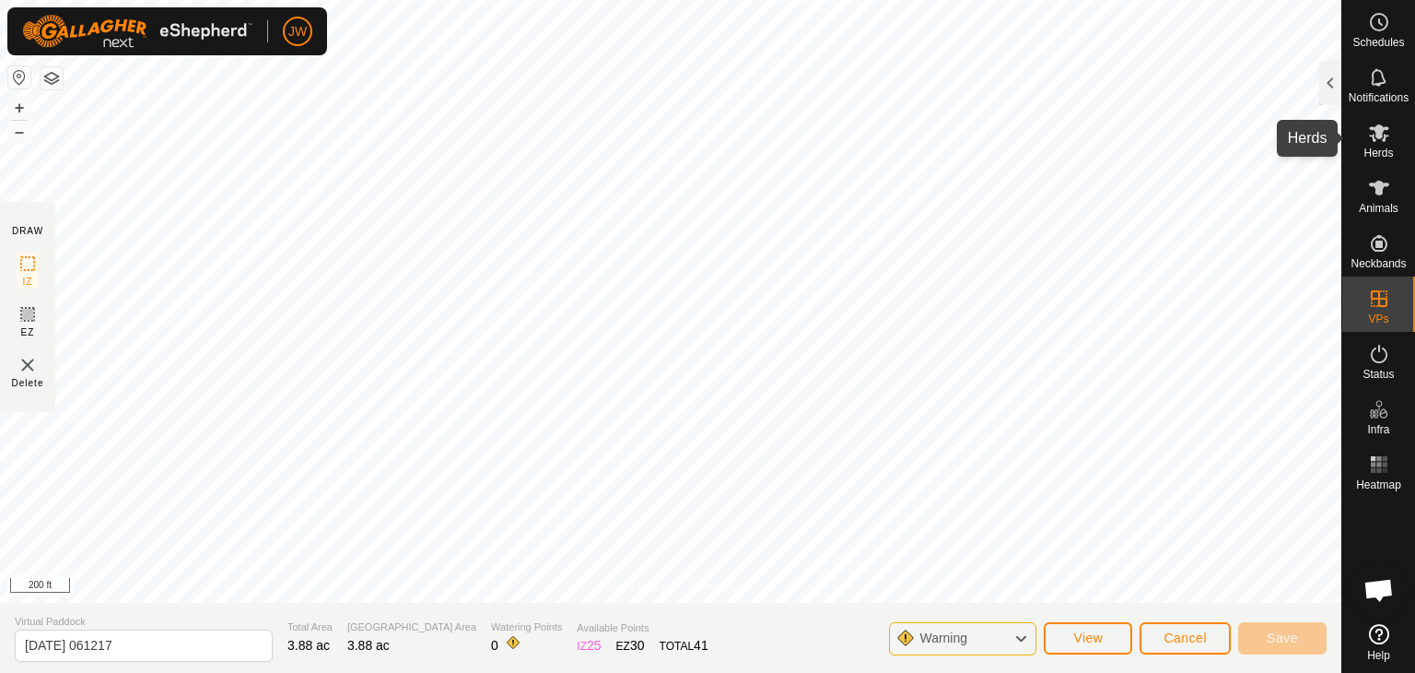
click at [1380, 130] on icon at bounding box center [1379, 133] width 20 height 18
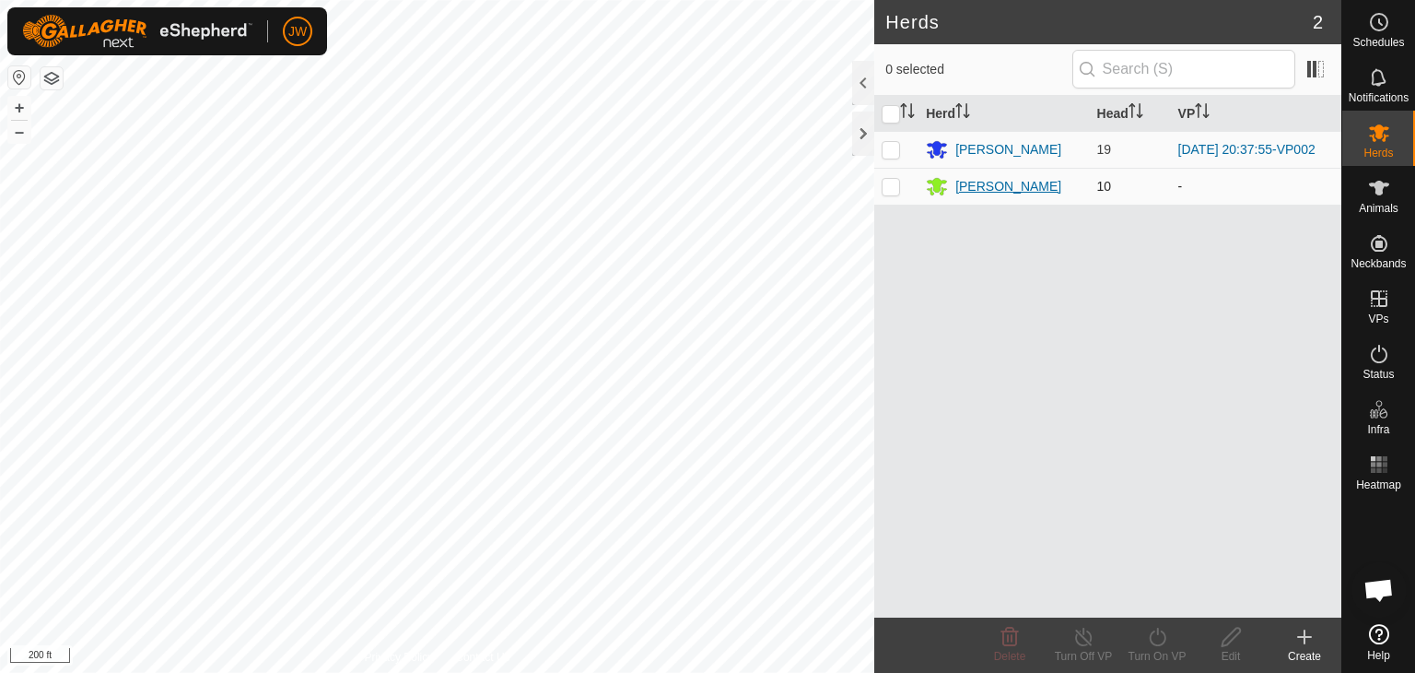
click at [972, 190] on div "[PERSON_NAME]" at bounding box center [1009, 186] width 106 height 19
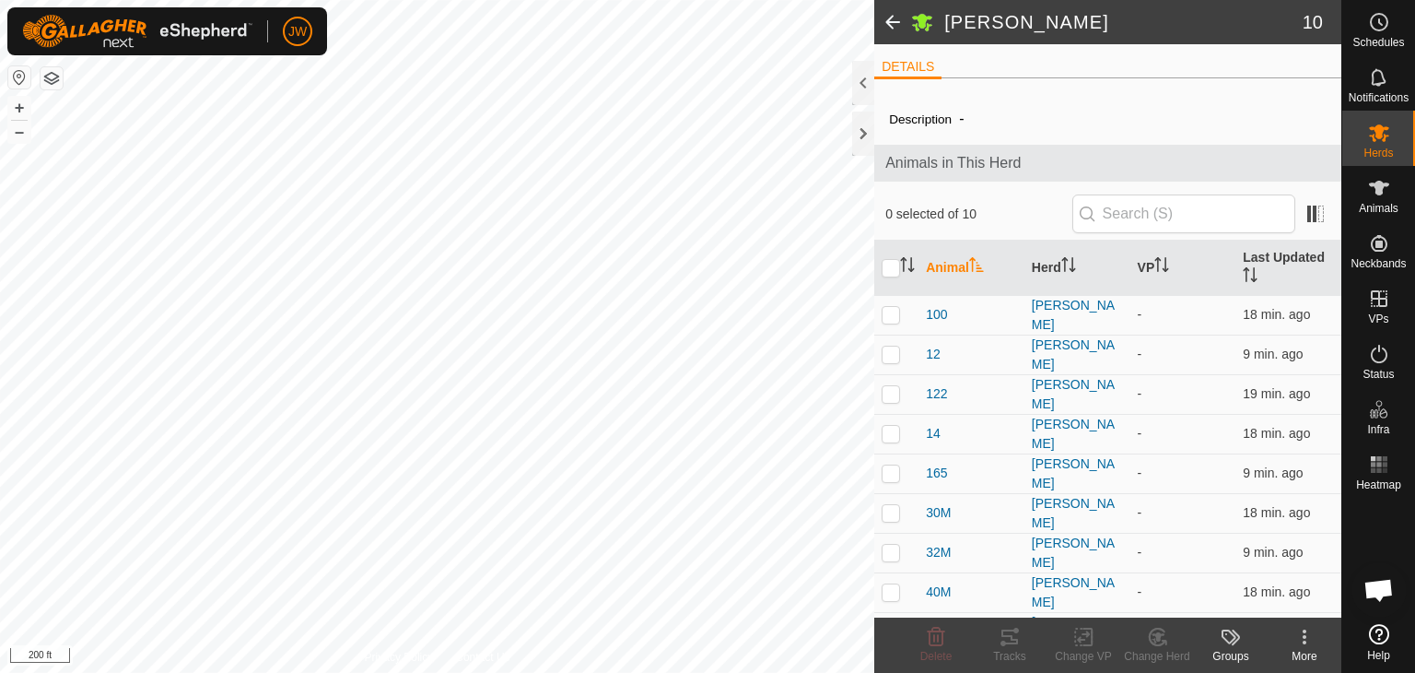
click at [1303, 638] on icon at bounding box center [1305, 637] width 22 height 22
click at [856, 135] on div at bounding box center [863, 134] width 22 height 44
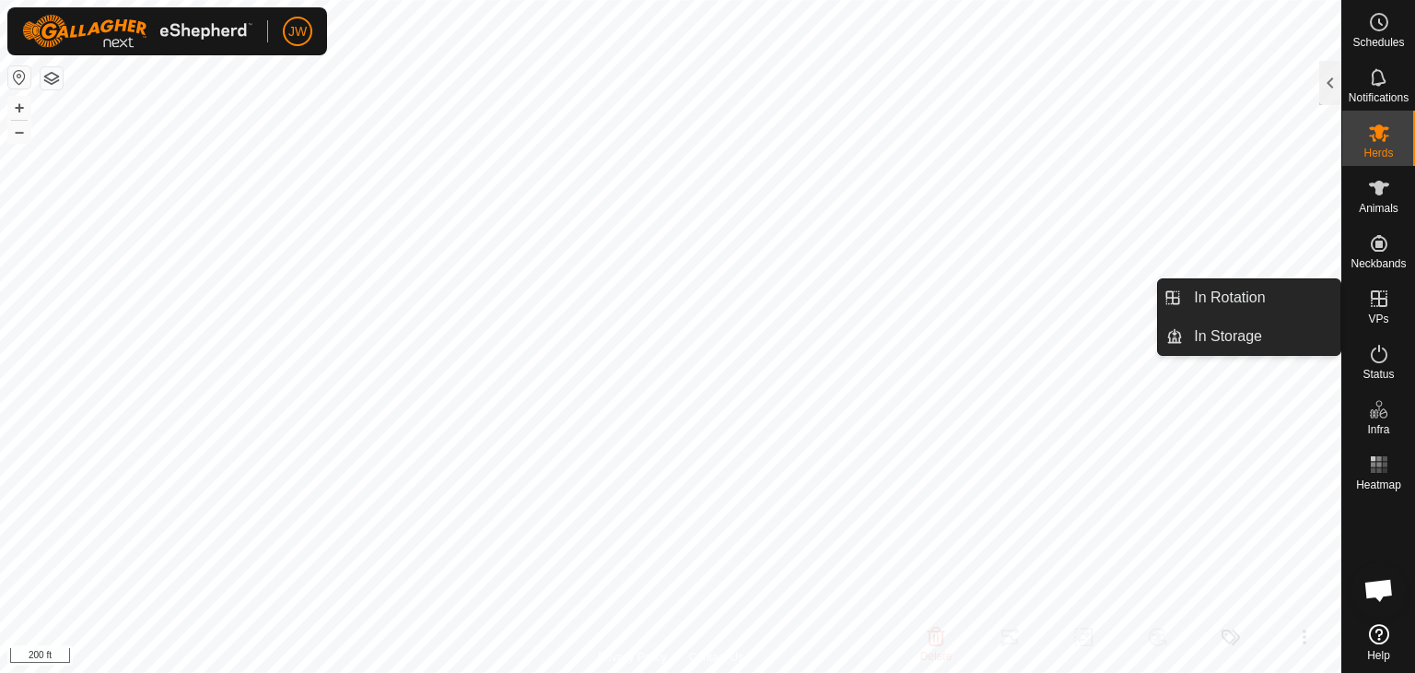
click at [1383, 297] on icon at bounding box center [1379, 299] width 22 height 22
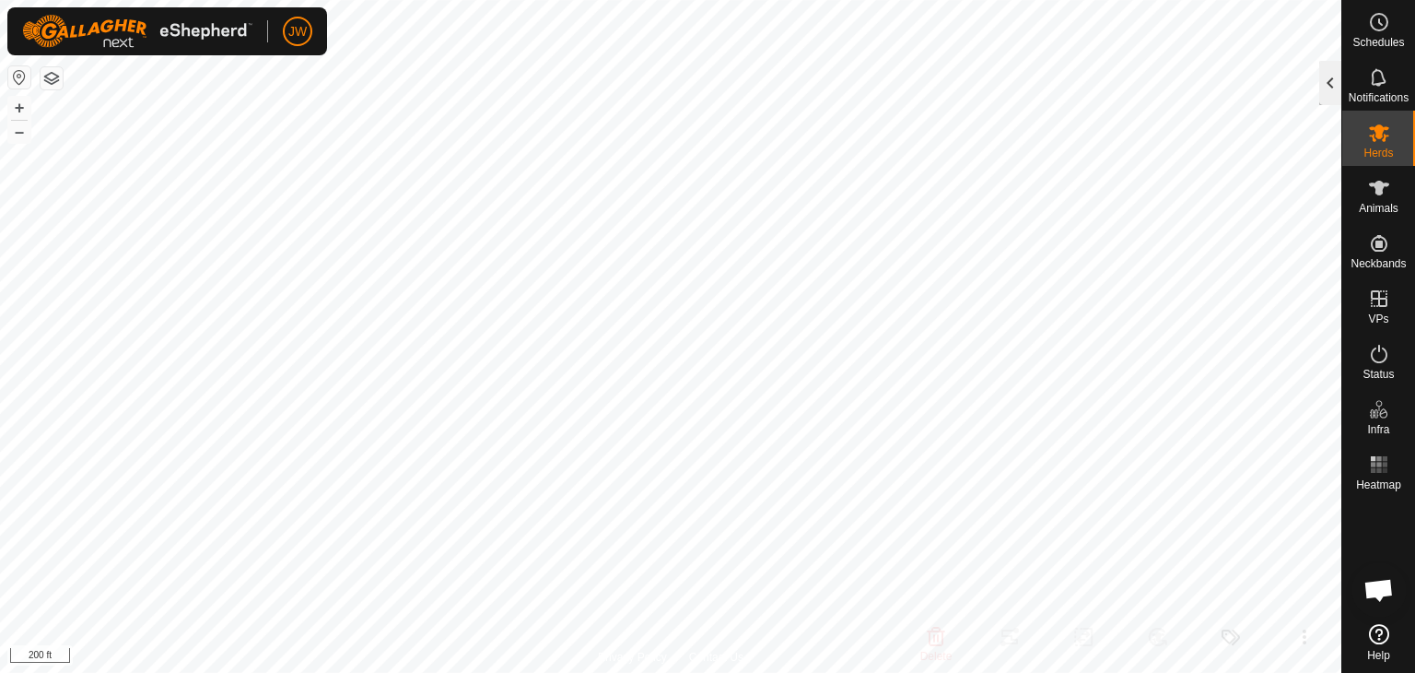
click at [1334, 75] on div at bounding box center [1331, 83] width 22 height 44
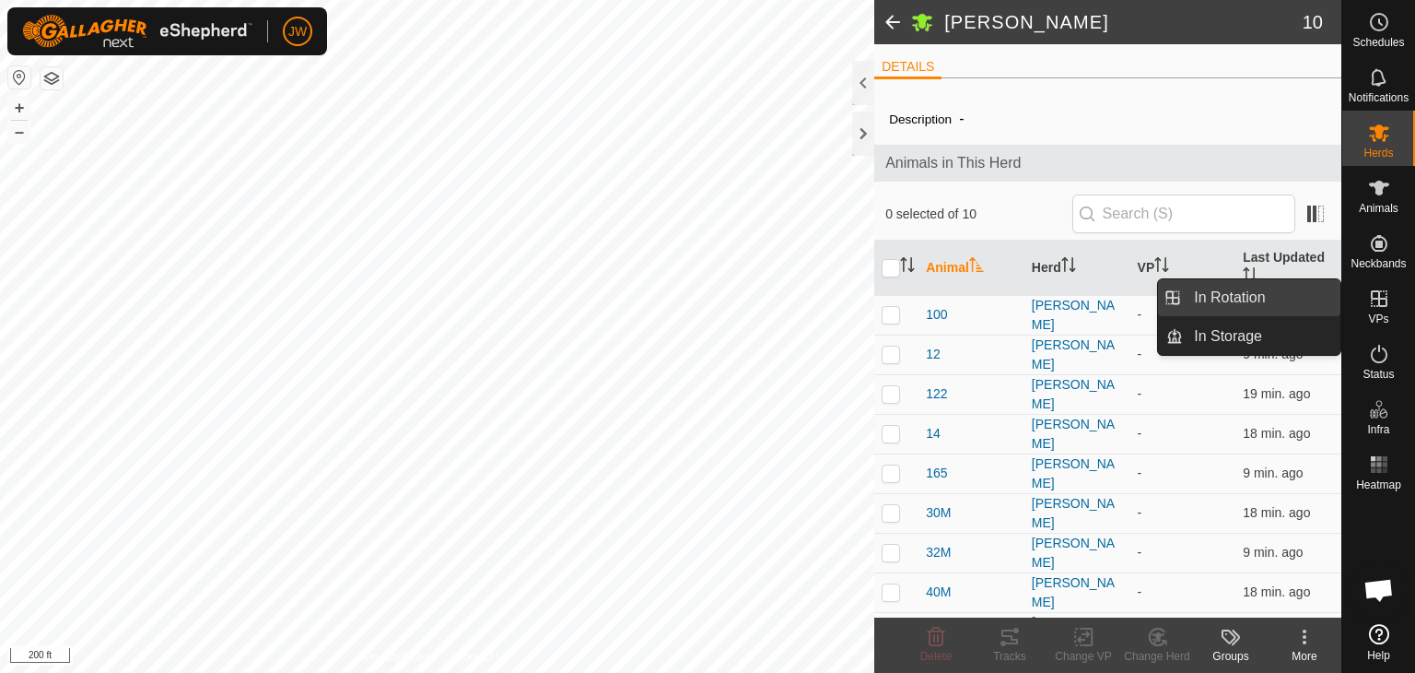
click at [1250, 298] on link "In Rotation" at bounding box center [1262, 297] width 158 height 37
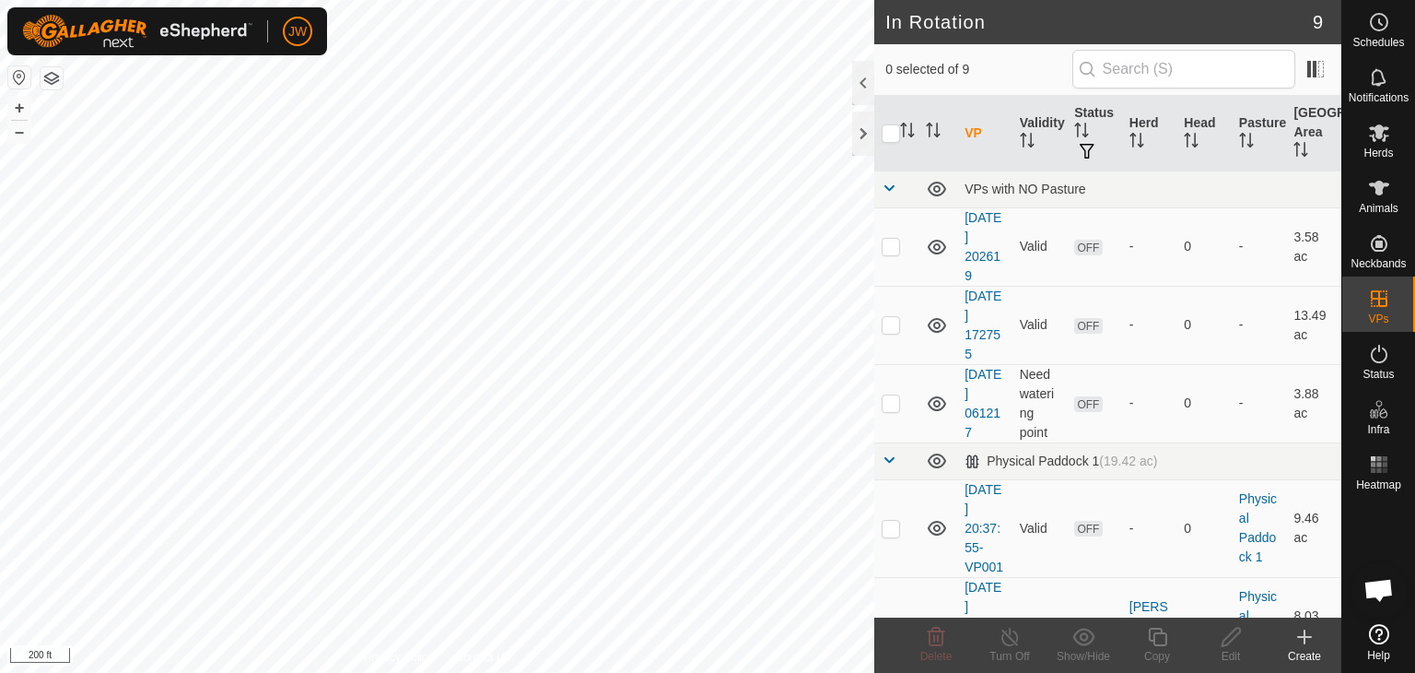
click at [984, 396] on link "[DATE] 061217" at bounding box center [983, 403] width 37 height 73
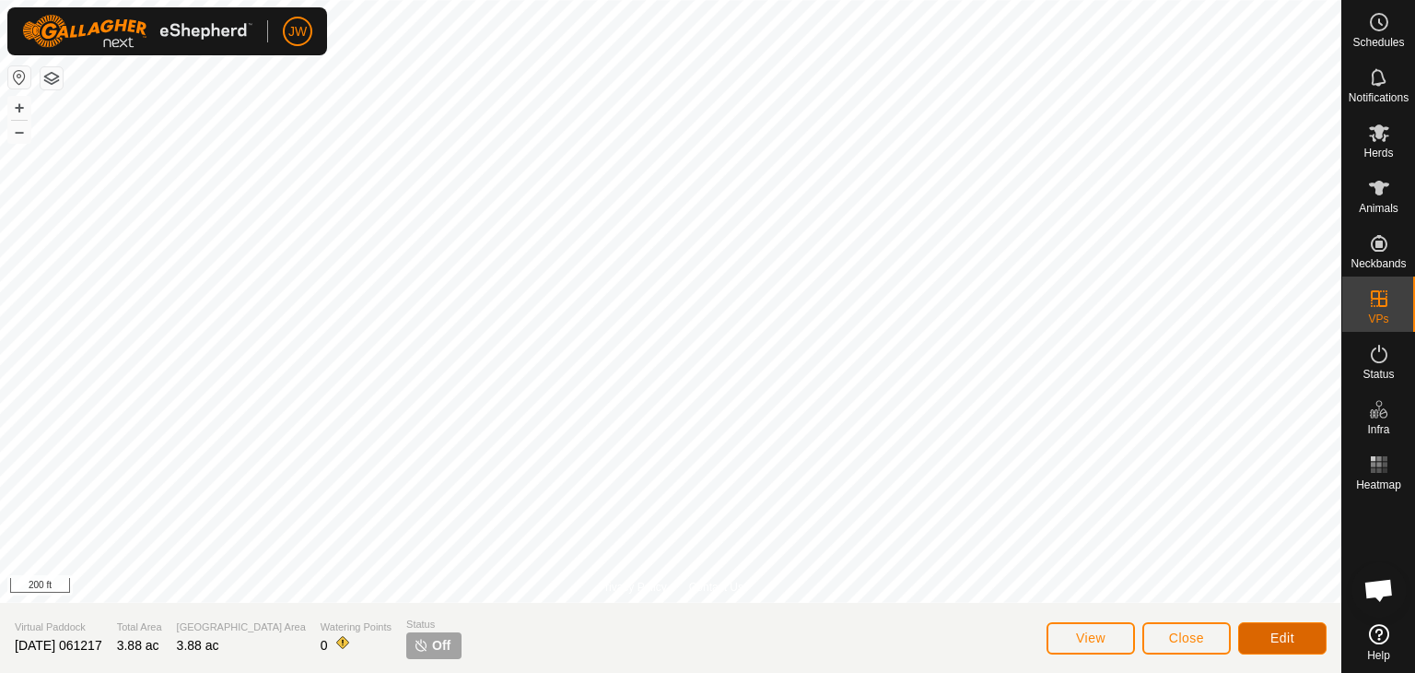
click at [1296, 631] on button "Edit" at bounding box center [1283, 638] width 88 height 32
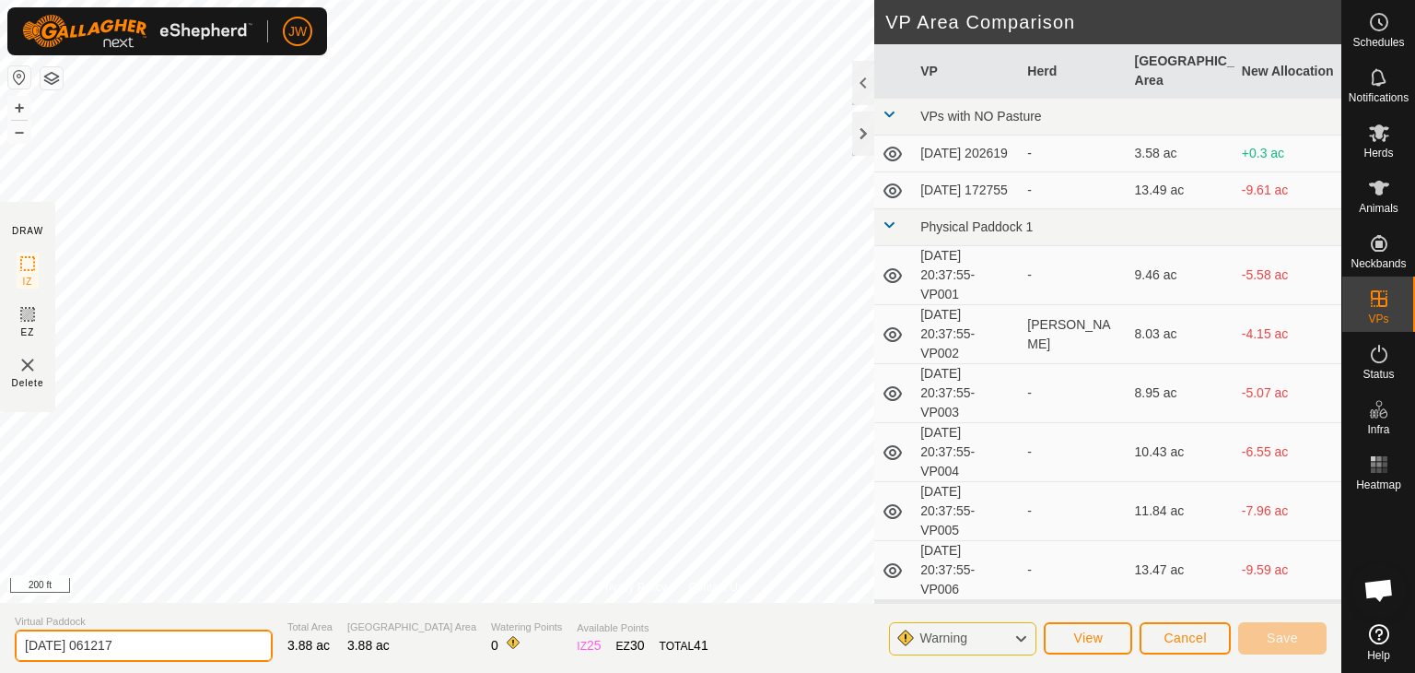
drag, startPoint x: 24, startPoint y: 643, endPoint x: 162, endPoint y: 631, distance: 138.7
click at [162, 631] on input "[DATE] 061217" at bounding box center [144, 645] width 258 height 32
type input "West side Boynton"
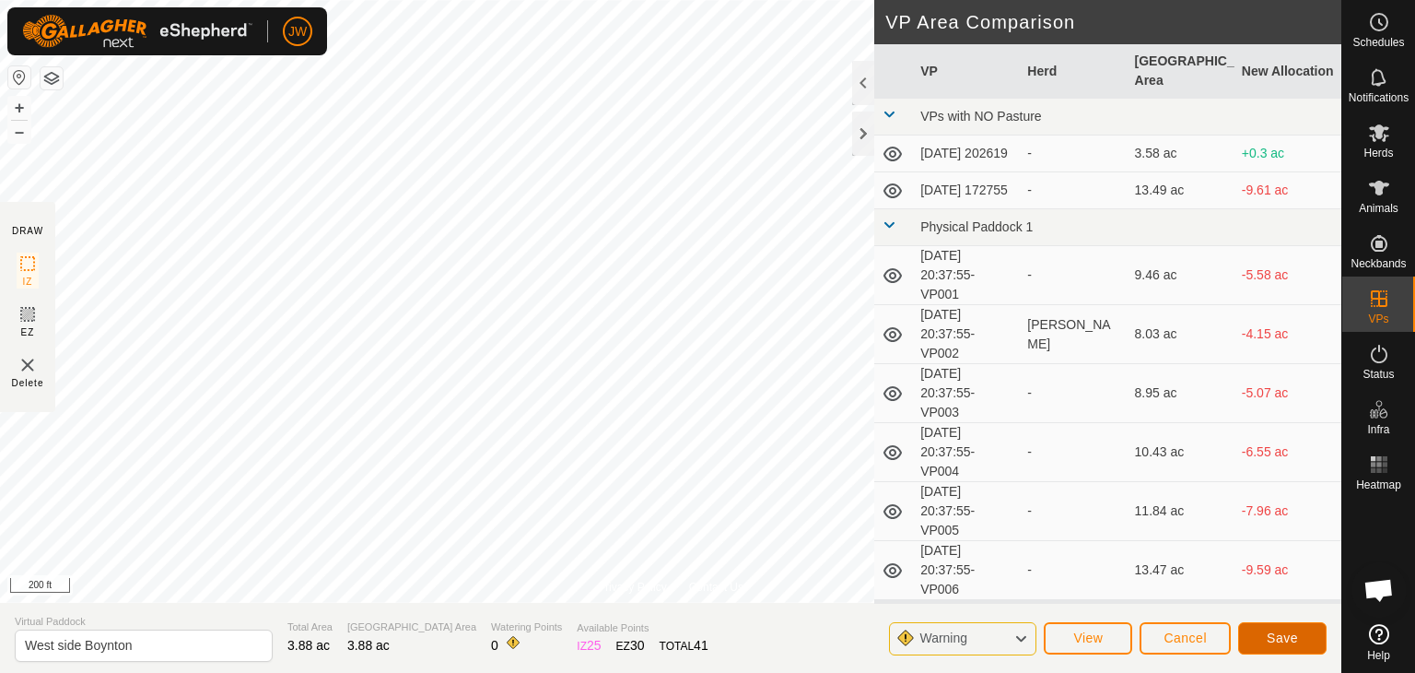
click at [1308, 631] on button "Save" at bounding box center [1283, 638] width 88 height 32
